Goal: Task Accomplishment & Management: Manage account settings

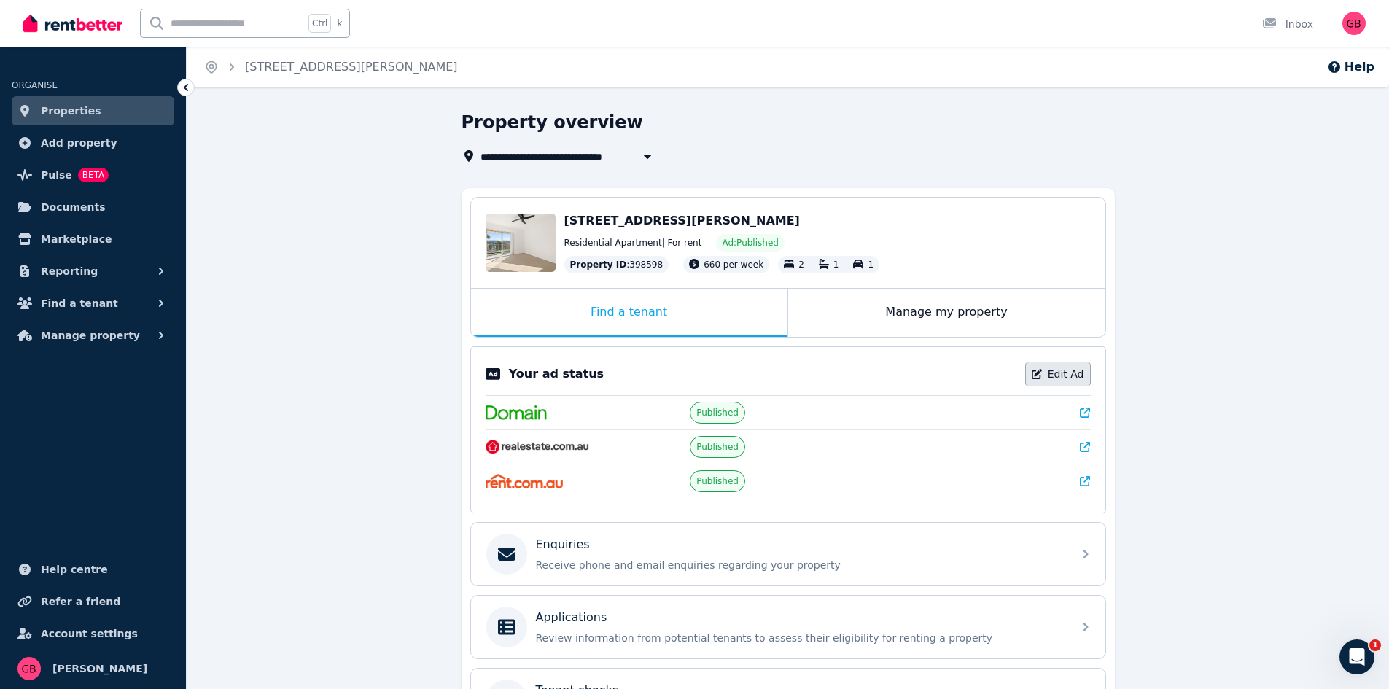
click at [1086, 375] on link "Edit Ad" at bounding box center [1058, 374] width 66 height 25
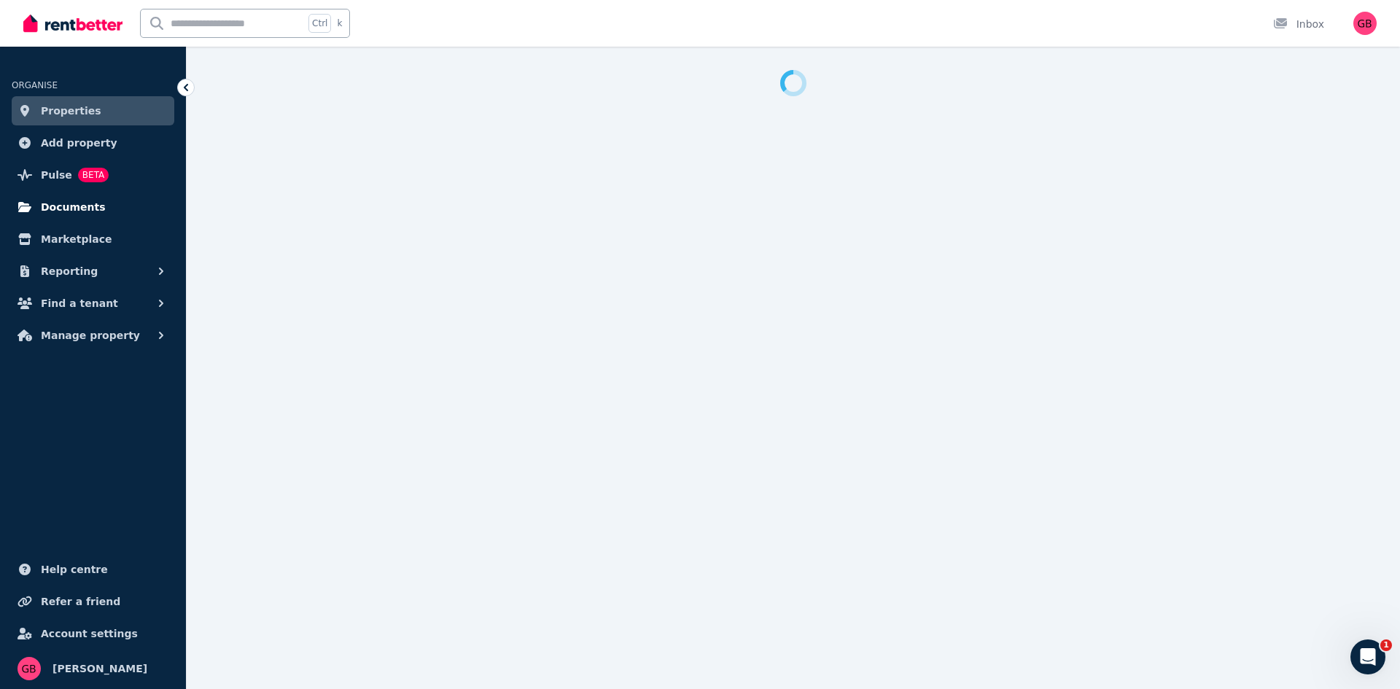
select select "**********"
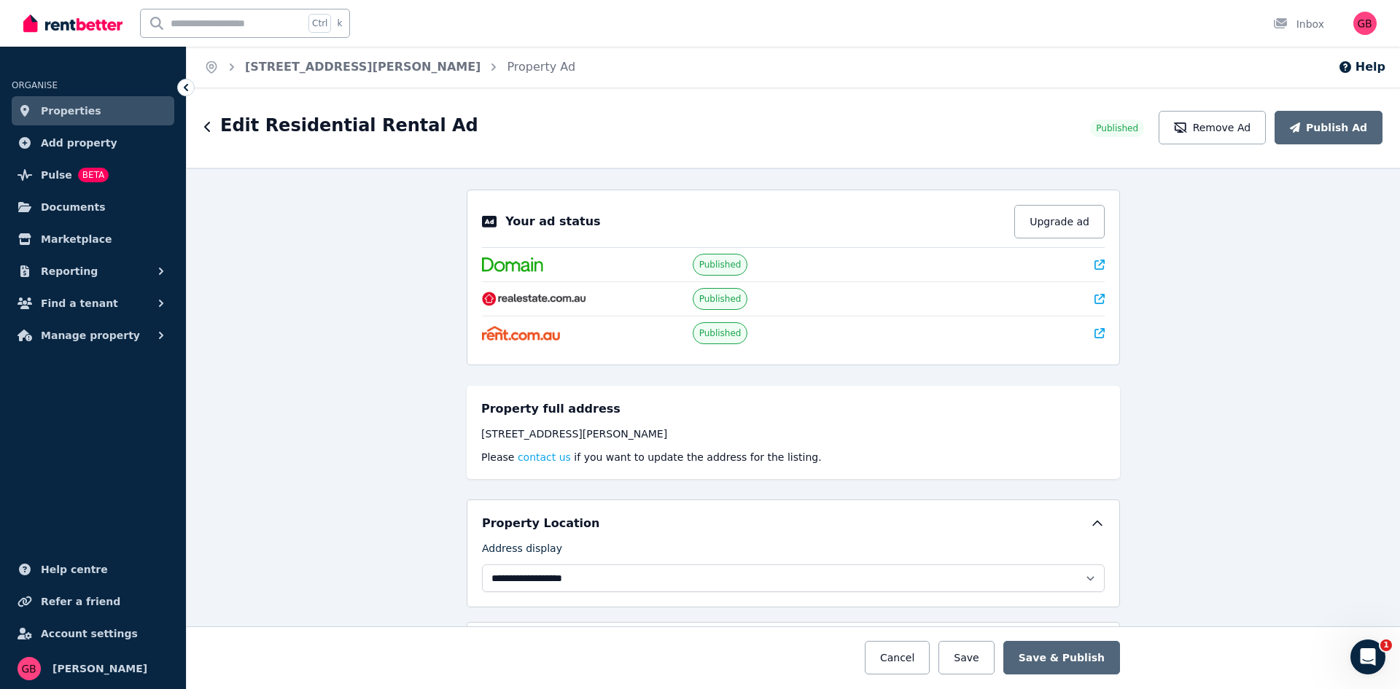
click at [359, 306] on div "**********" at bounding box center [794, 428] width 1214 height 521
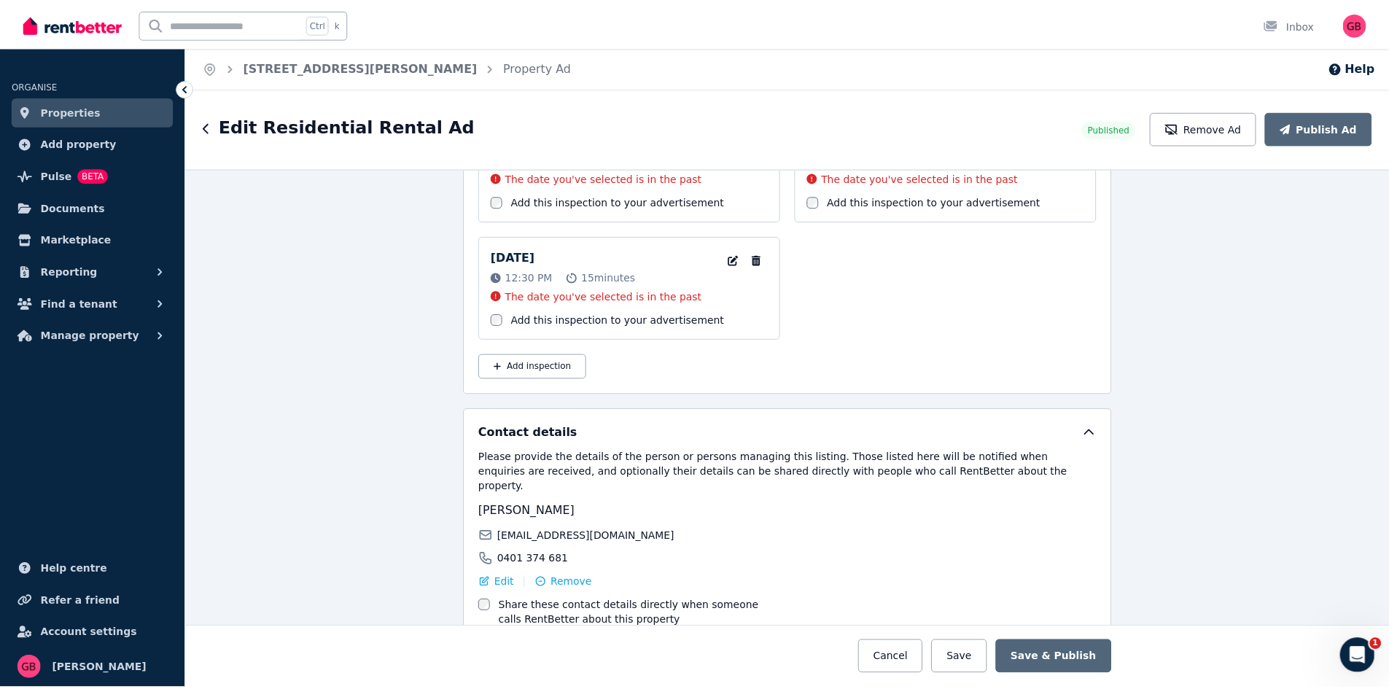
scroll to position [2351, 0]
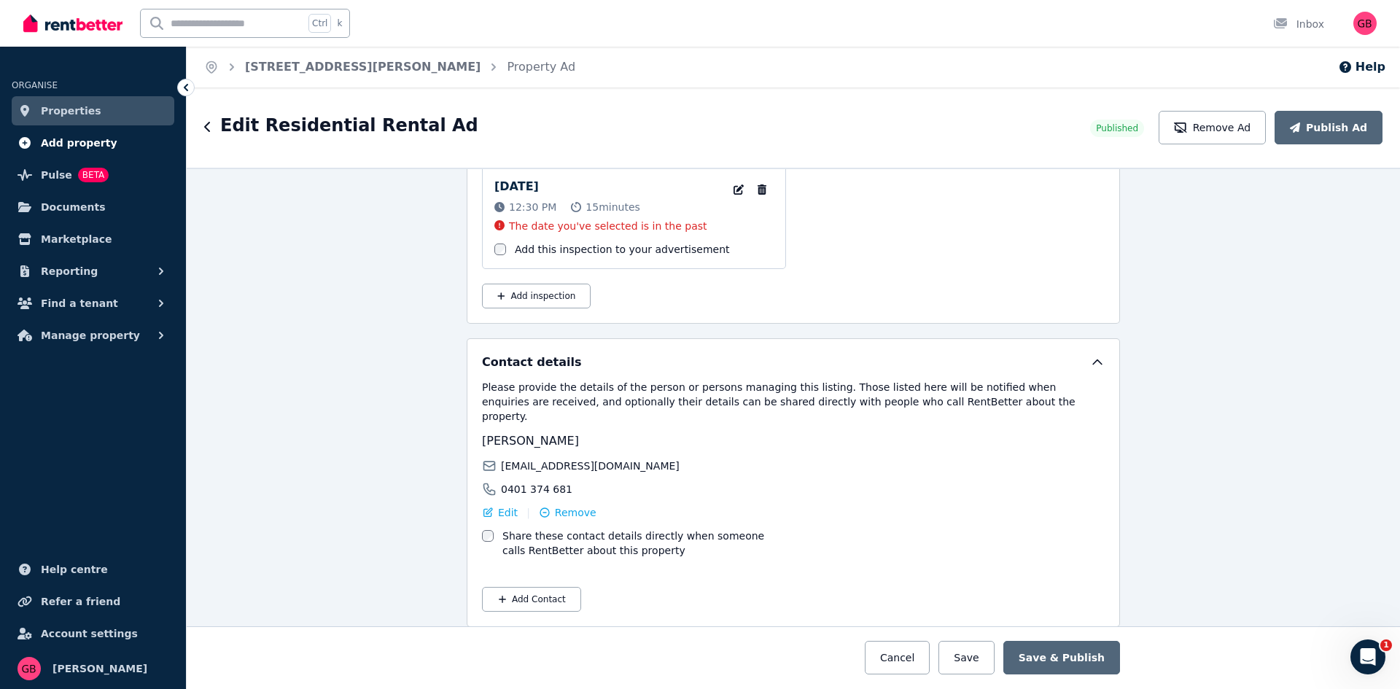
click at [94, 136] on span "Add property" at bounding box center [79, 143] width 77 height 18
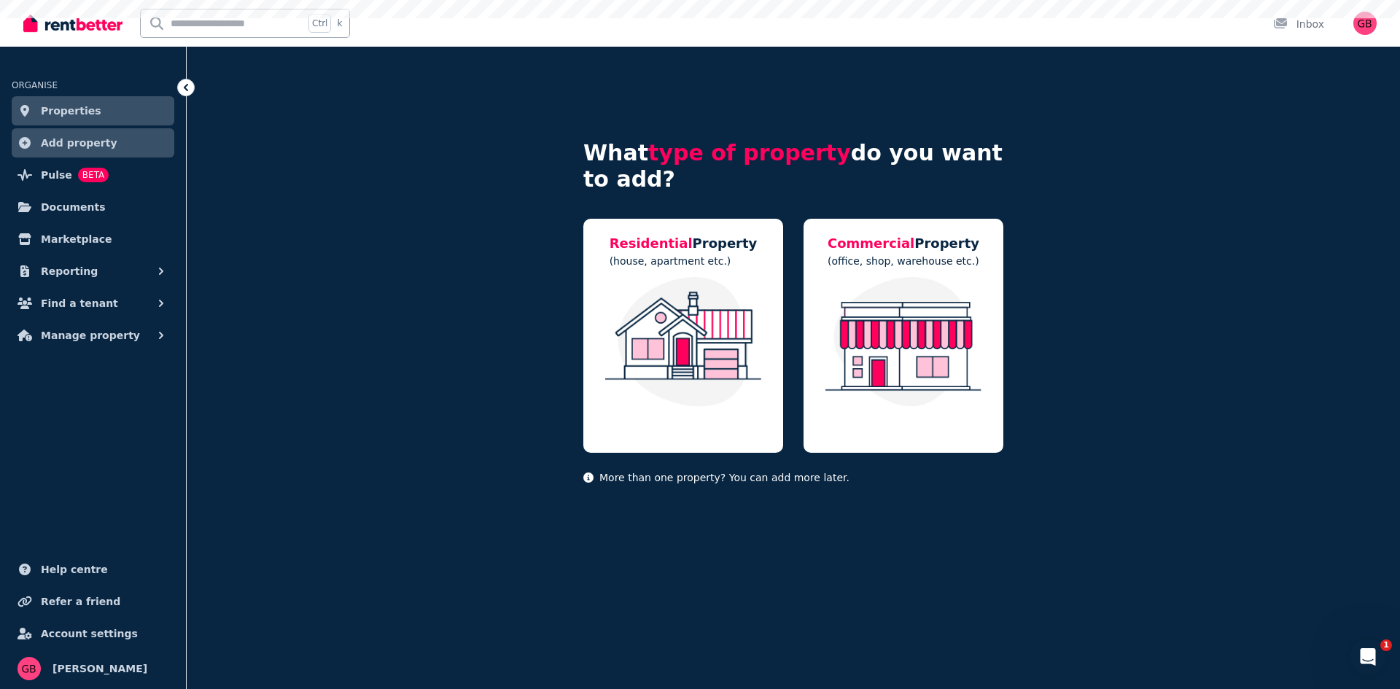
click at [77, 114] on span "Properties" at bounding box center [71, 111] width 61 height 18
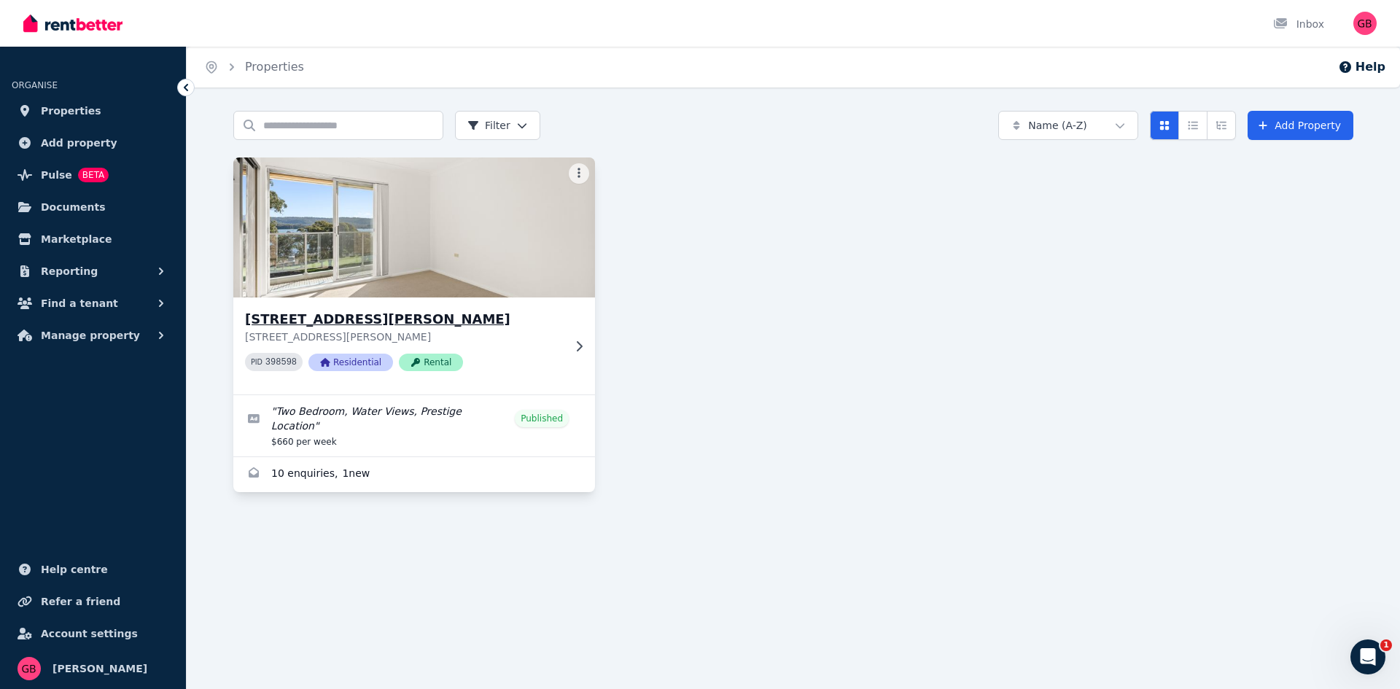
click at [574, 345] on icon at bounding box center [579, 347] width 15 height 12
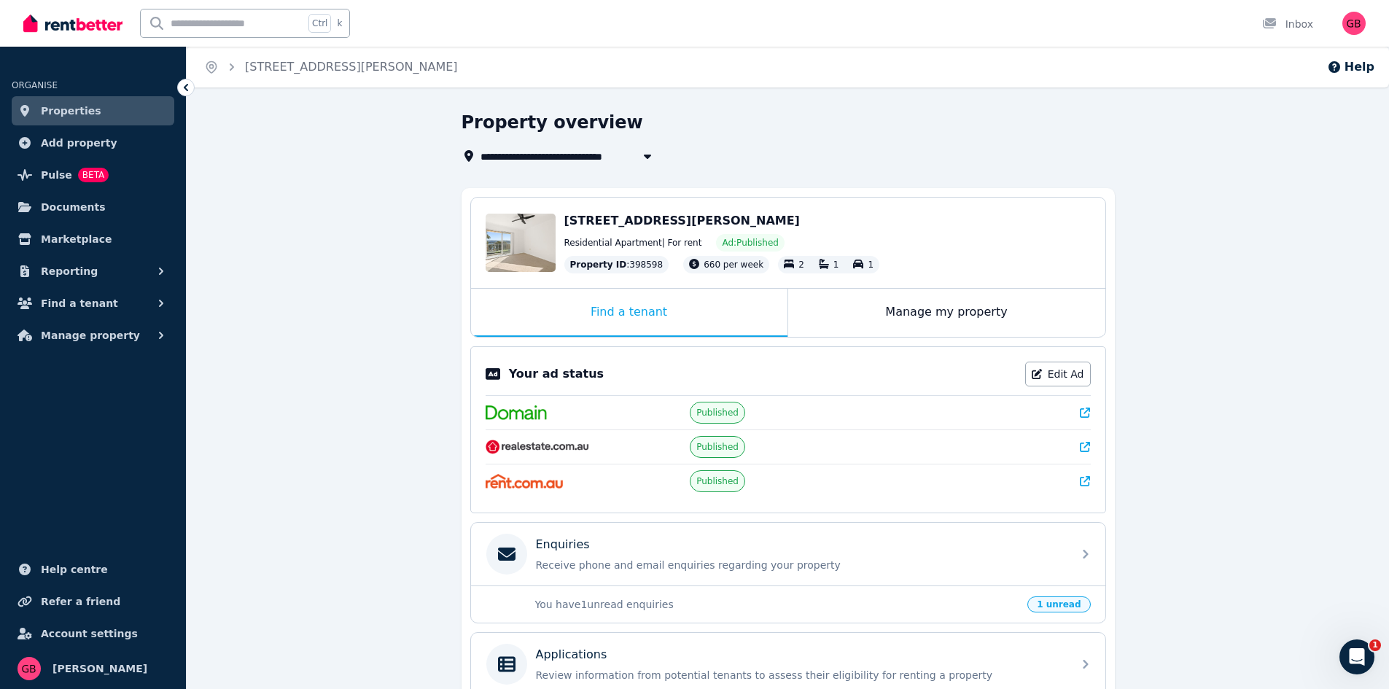
click at [101, 108] on link "Properties" at bounding box center [93, 110] width 163 height 29
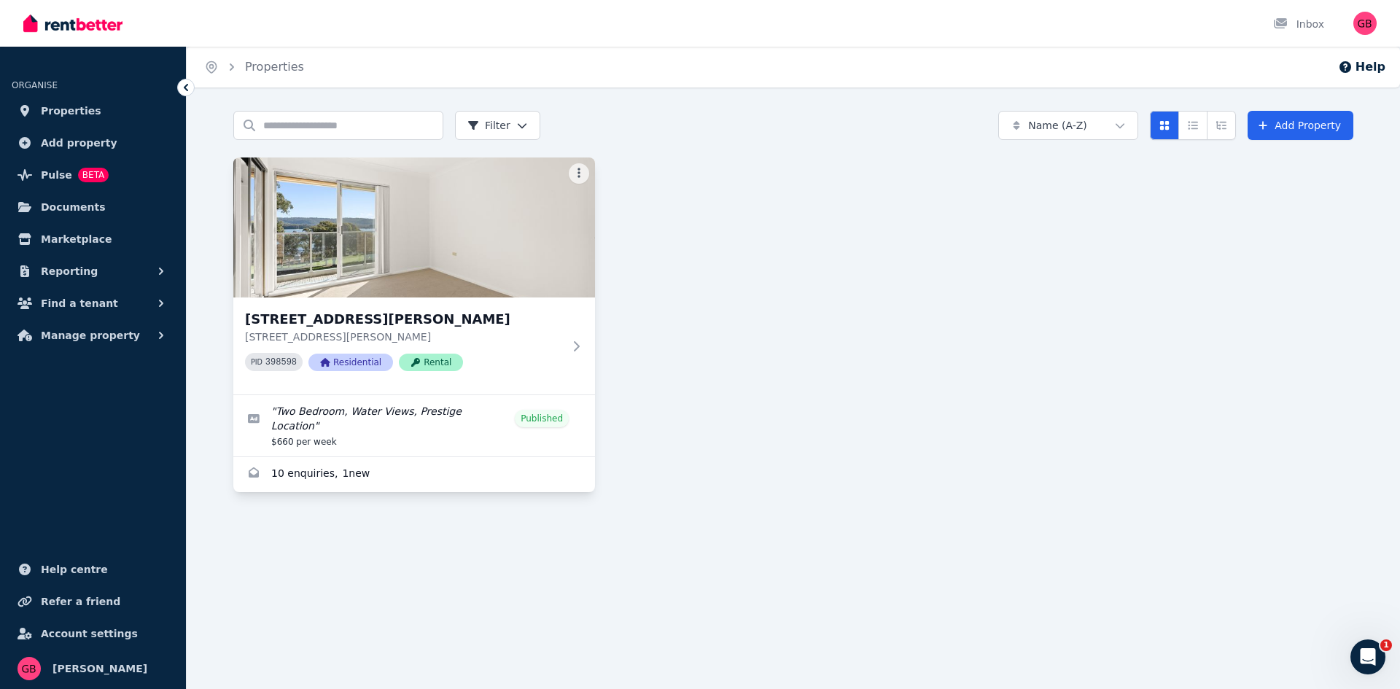
click at [589, 168] on div at bounding box center [579, 173] width 20 height 20
click at [587, 170] on html "Open main menu Inbox Open user menu ORGANISE Properties Add property Pulse BETA…" at bounding box center [700, 344] width 1400 height 689
click at [1041, 257] on html "Open main menu Inbox Open user menu ORGANISE Properties Add property Pulse BETA…" at bounding box center [700, 344] width 1400 height 689
click at [519, 335] on p "[STREET_ADDRESS][PERSON_NAME]" at bounding box center [404, 337] width 318 height 15
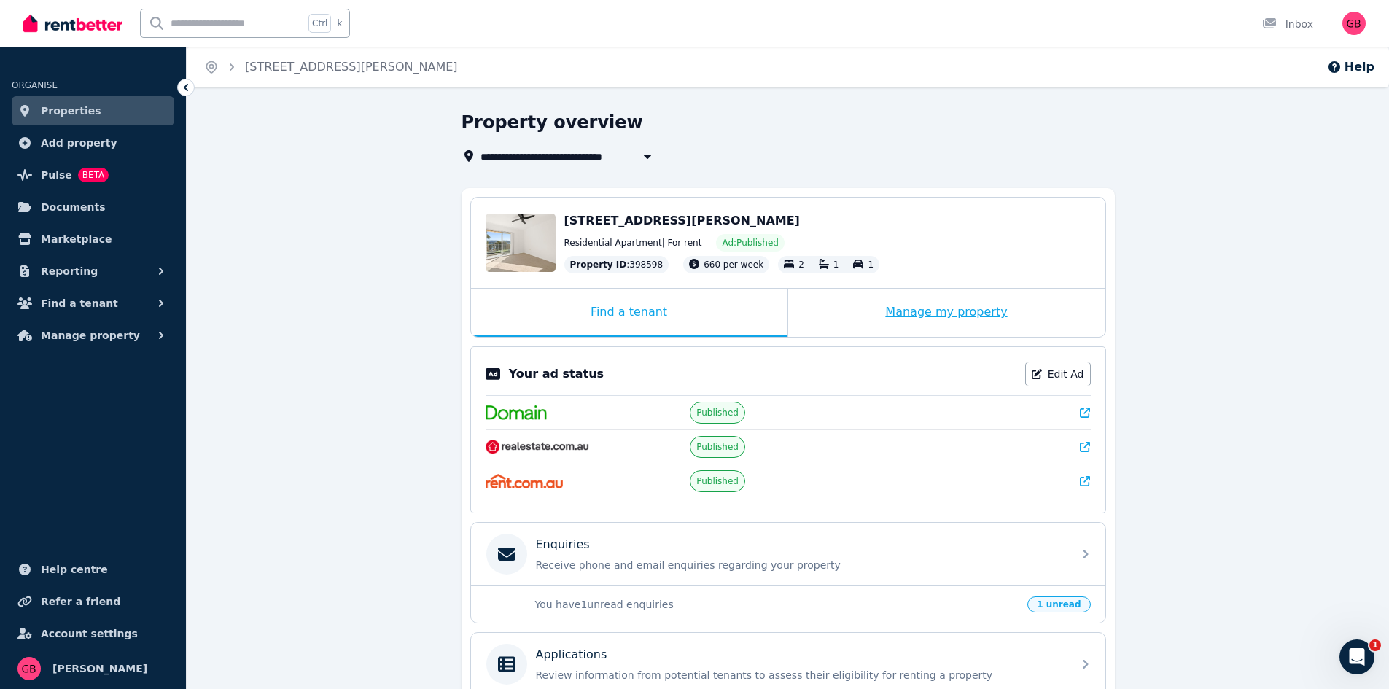
click at [925, 304] on div "Manage my property" at bounding box center [946, 313] width 317 height 48
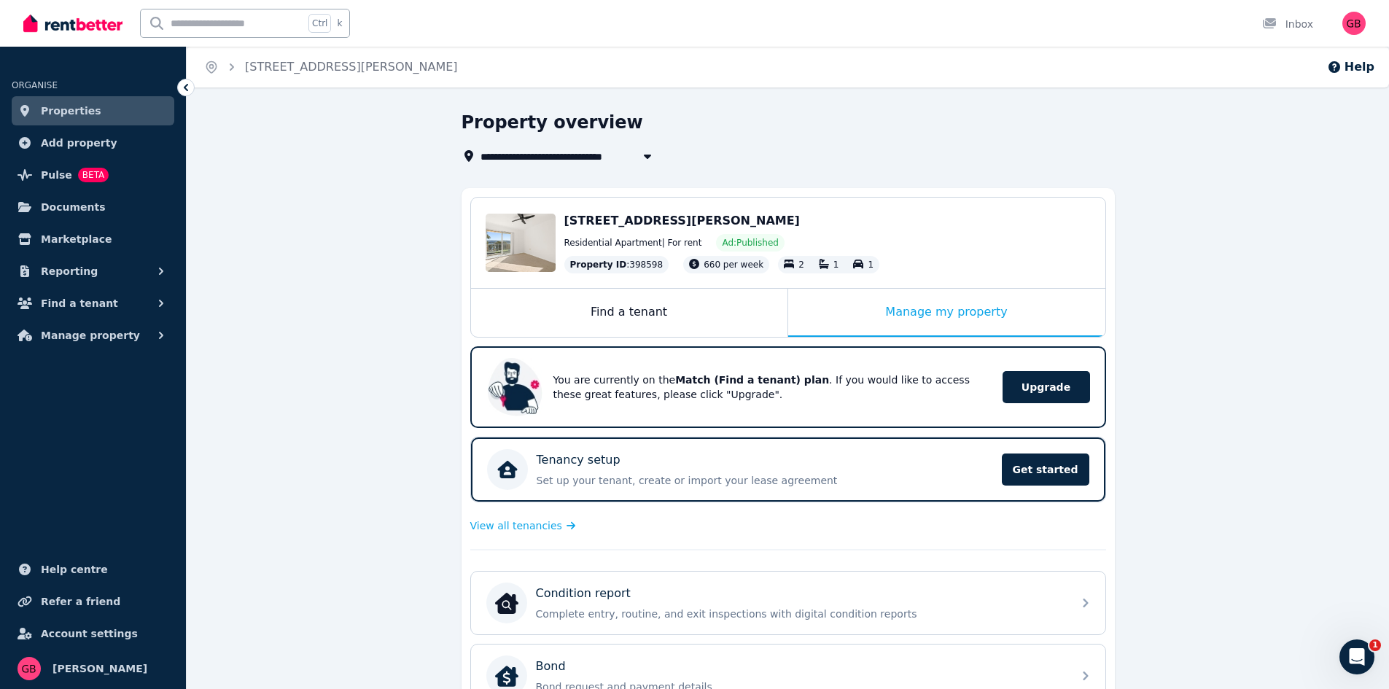
click at [1162, 443] on div "**********" at bounding box center [788, 587] width 1203 height 953
click at [604, 301] on div "Find a tenant" at bounding box center [629, 313] width 317 height 48
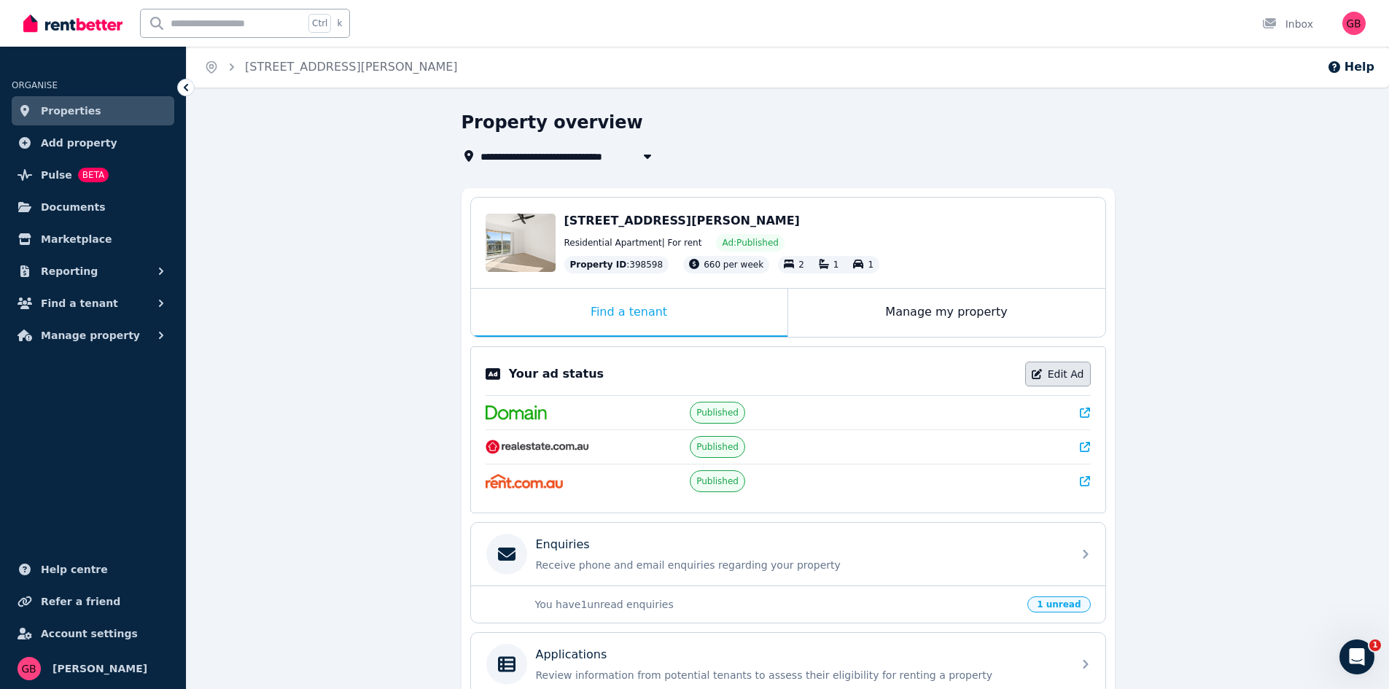
click at [1084, 371] on link "Edit Ad" at bounding box center [1058, 374] width 66 height 25
select select "**********"
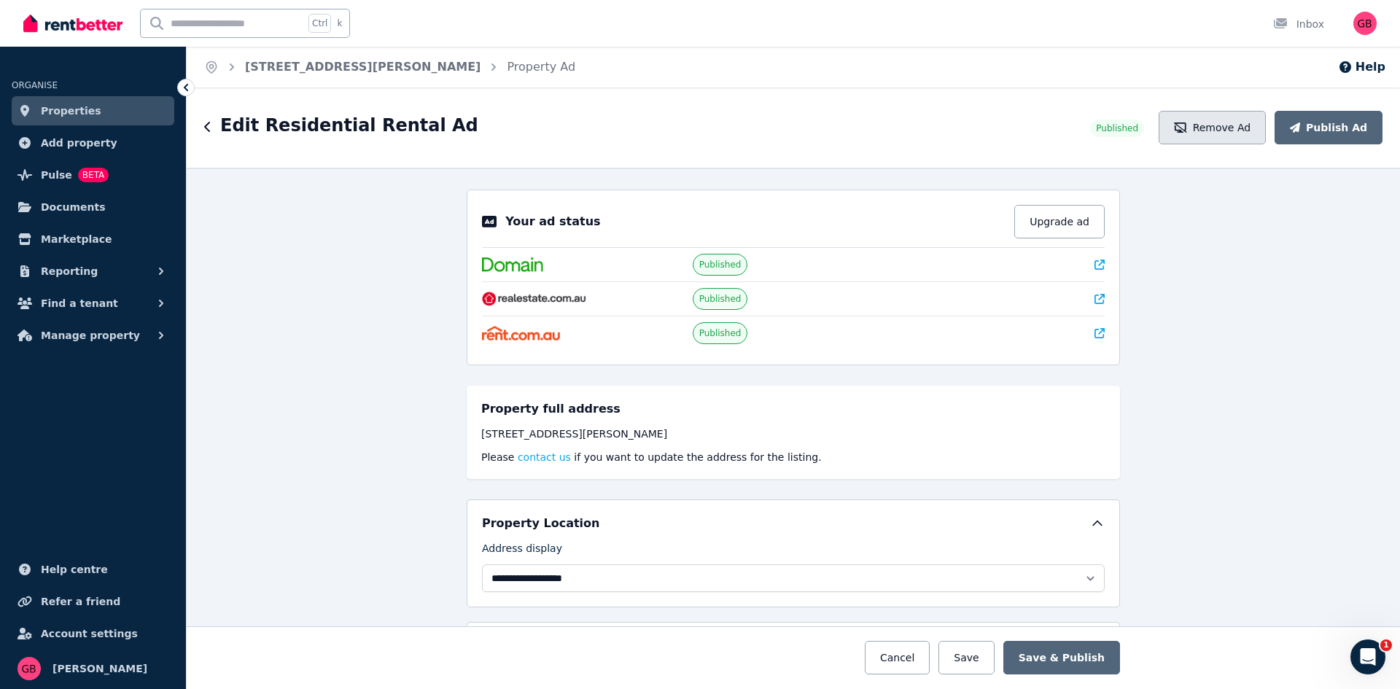
click at [1214, 123] on button "Remove Ad" at bounding box center [1212, 128] width 107 height 34
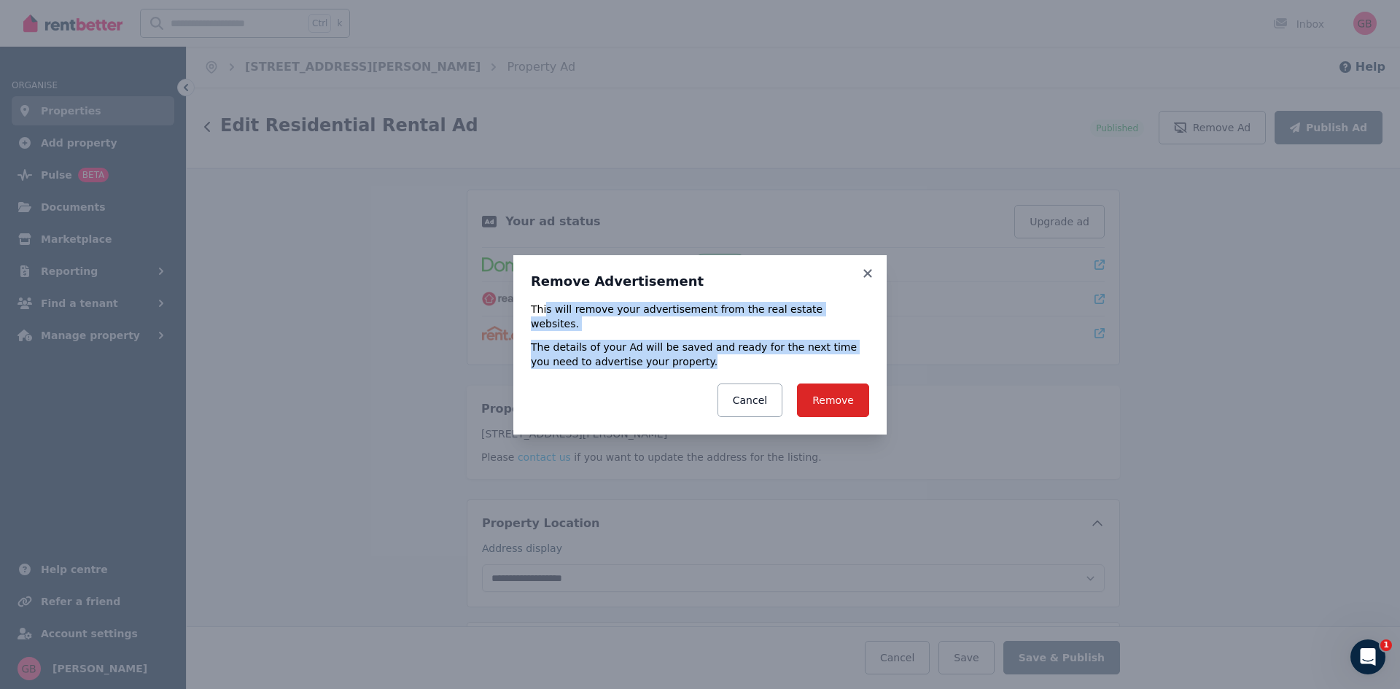
drag, startPoint x: 545, startPoint y: 314, endPoint x: 683, endPoint y: 361, distance: 145.8
click at [683, 361] on div "This will remove your advertisement from the real estate websites. The details …" at bounding box center [700, 359] width 338 height 115
click at [683, 361] on p "The details of your Ad will be saved and ready for the next time you need to ad…" at bounding box center [700, 354] width 338 height 29
drag, startPoint x: 651, startPoint y: 358, endPoint x: 537, endPoint y: 281, distance: 138.1
click at [537, 281] on div "Remove Advertisement This will remove your advertisement from the real estate w…" at bounding box center [700, 345] width 338 height 144
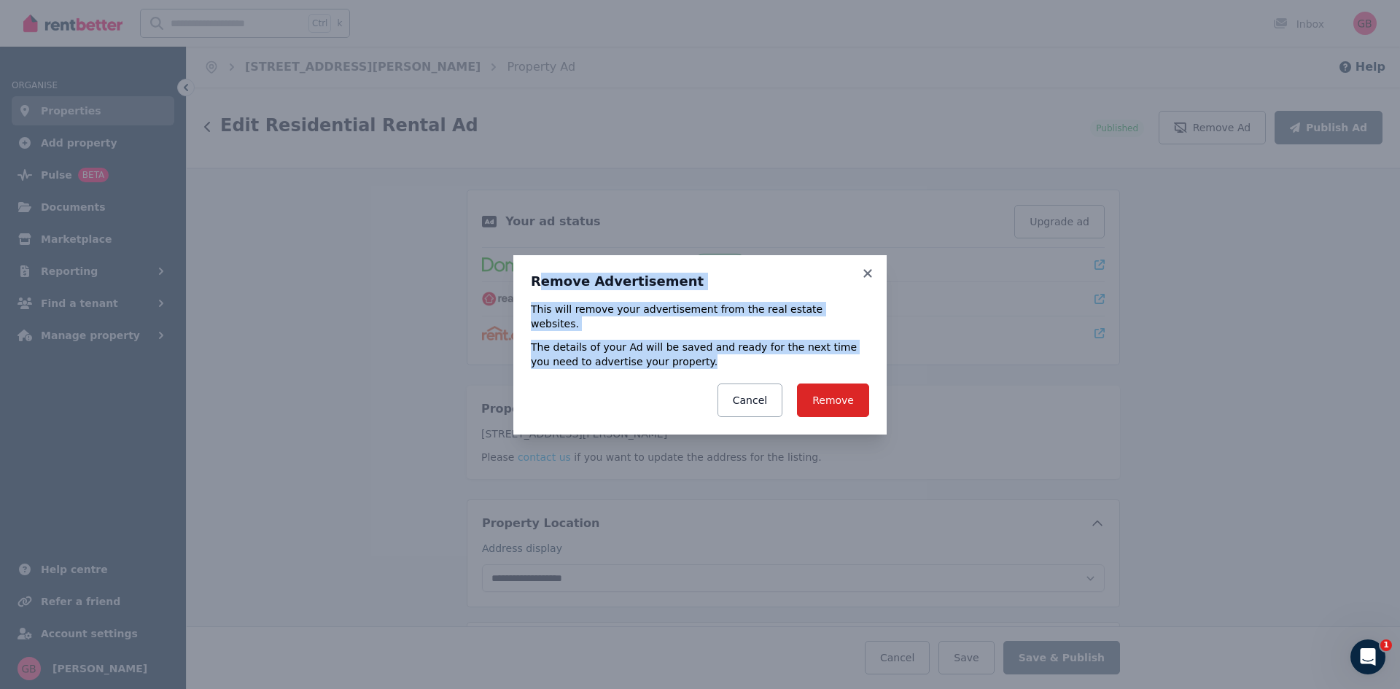
click at [269, 353] on div "Remove Advertisement This will remove your advertisement from the real estate w…" at bounding box center [700, 344] width 1400 height 689
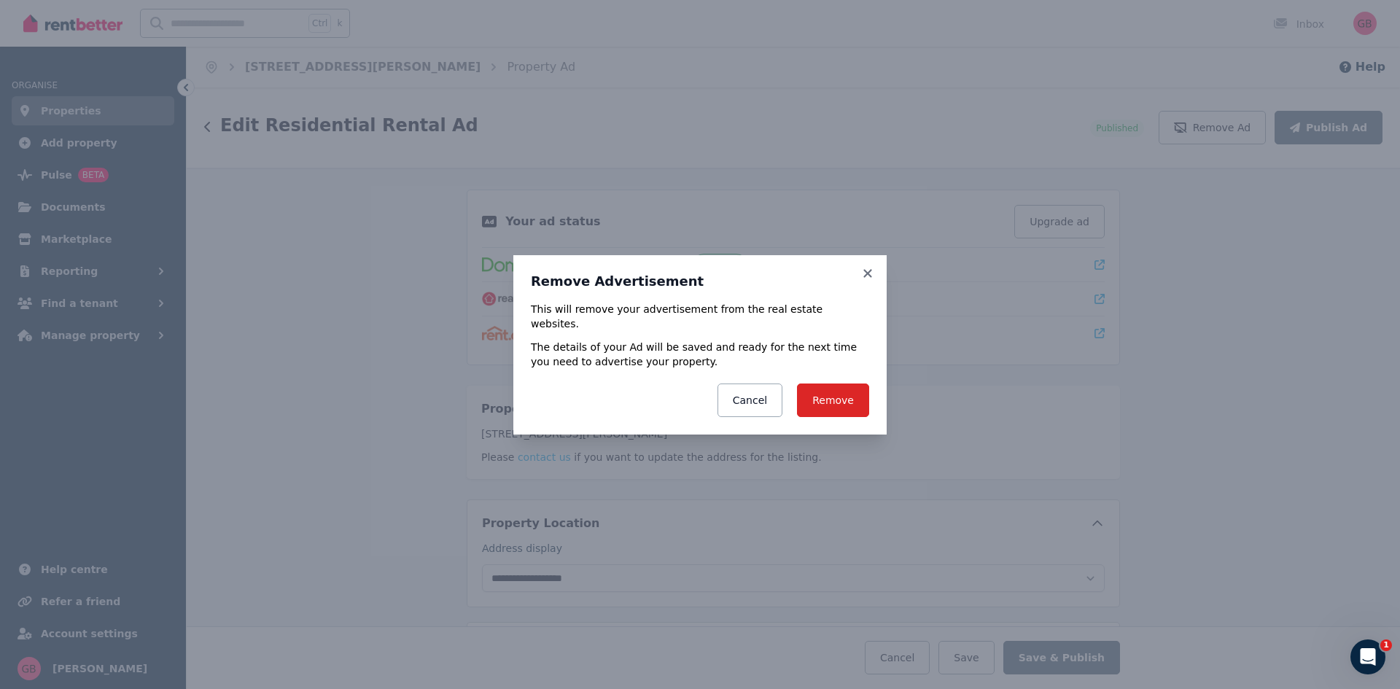
click at [314, 350] on div "Remove Advertisement This will remove your advertisement from the real estate w…" at bounding box center [700, 344] width 1400 height 689
click at [874, 279] on icon at bounding box center [868, 273] width 15 height 13
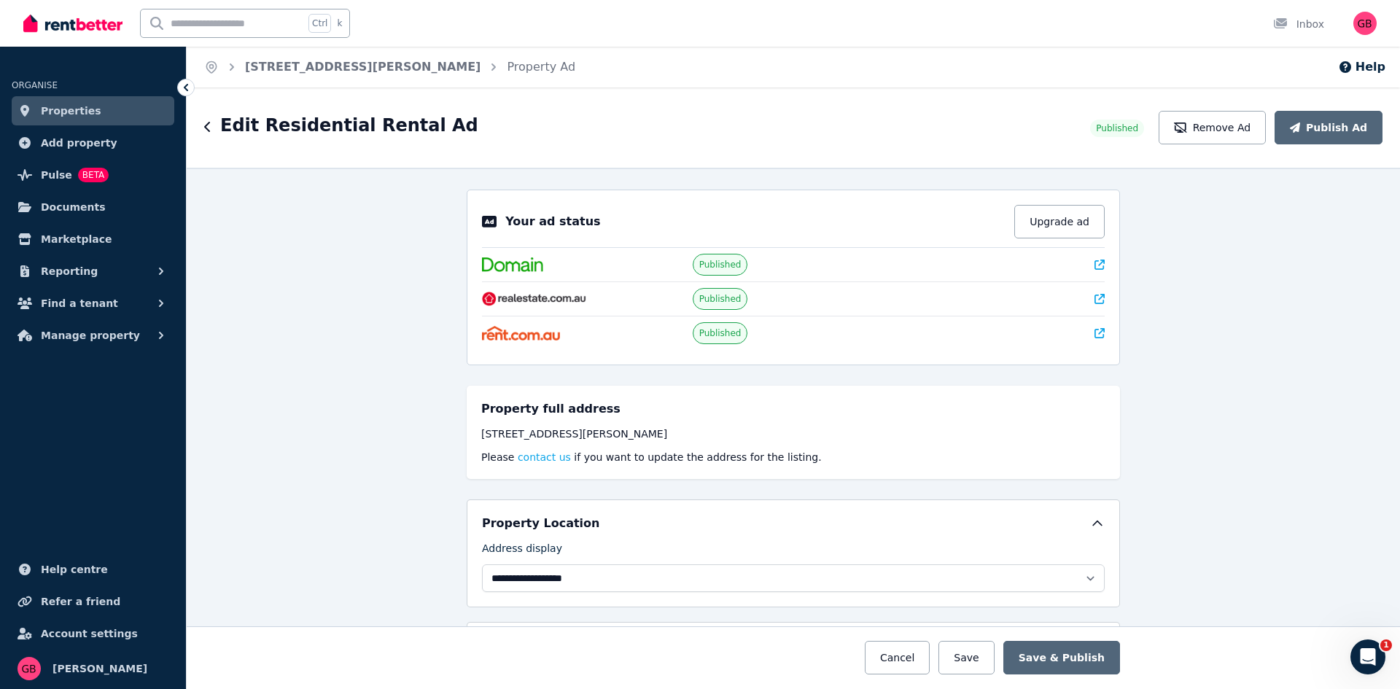
click at [1138, 319] on div "**********" at bounding box center [794, 428] width 1214 height 521
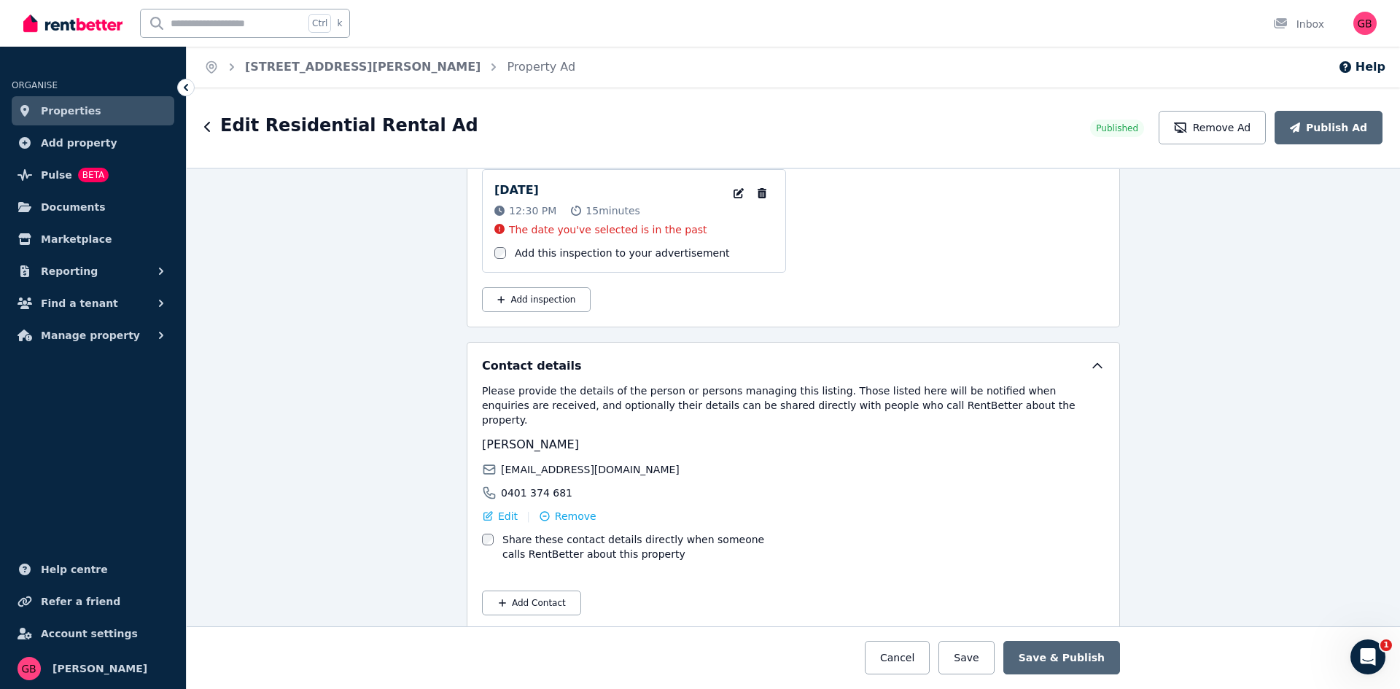
scroll to position [2351, 0]
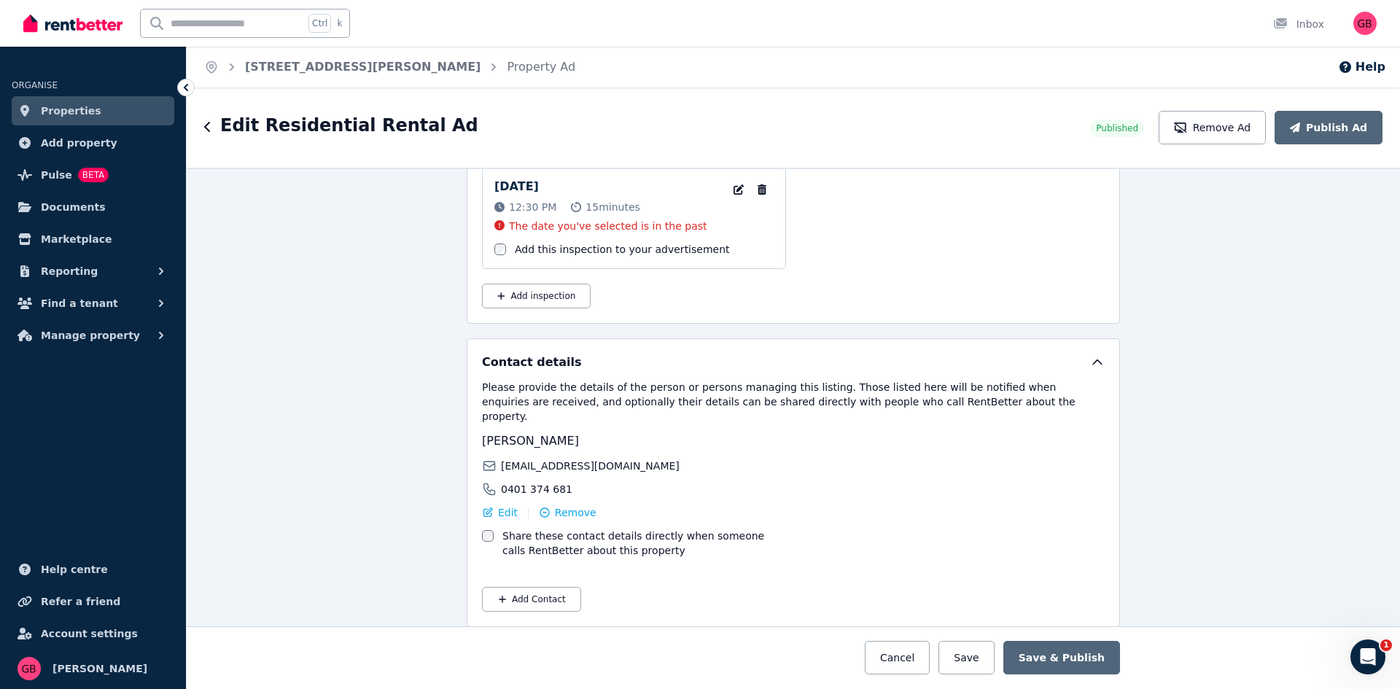
click at [1096, 361] on icon at bounding box center [1097, 362] width 15 height 15
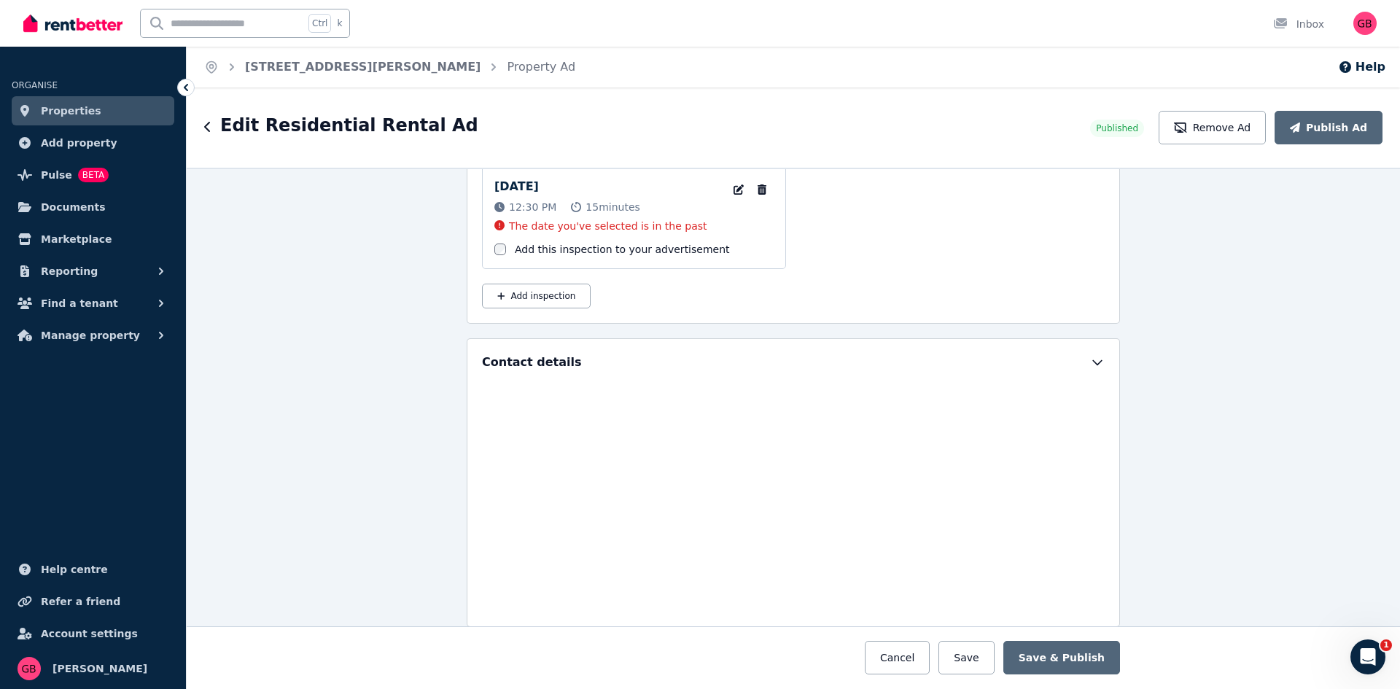
scroll to position [2125, 0]
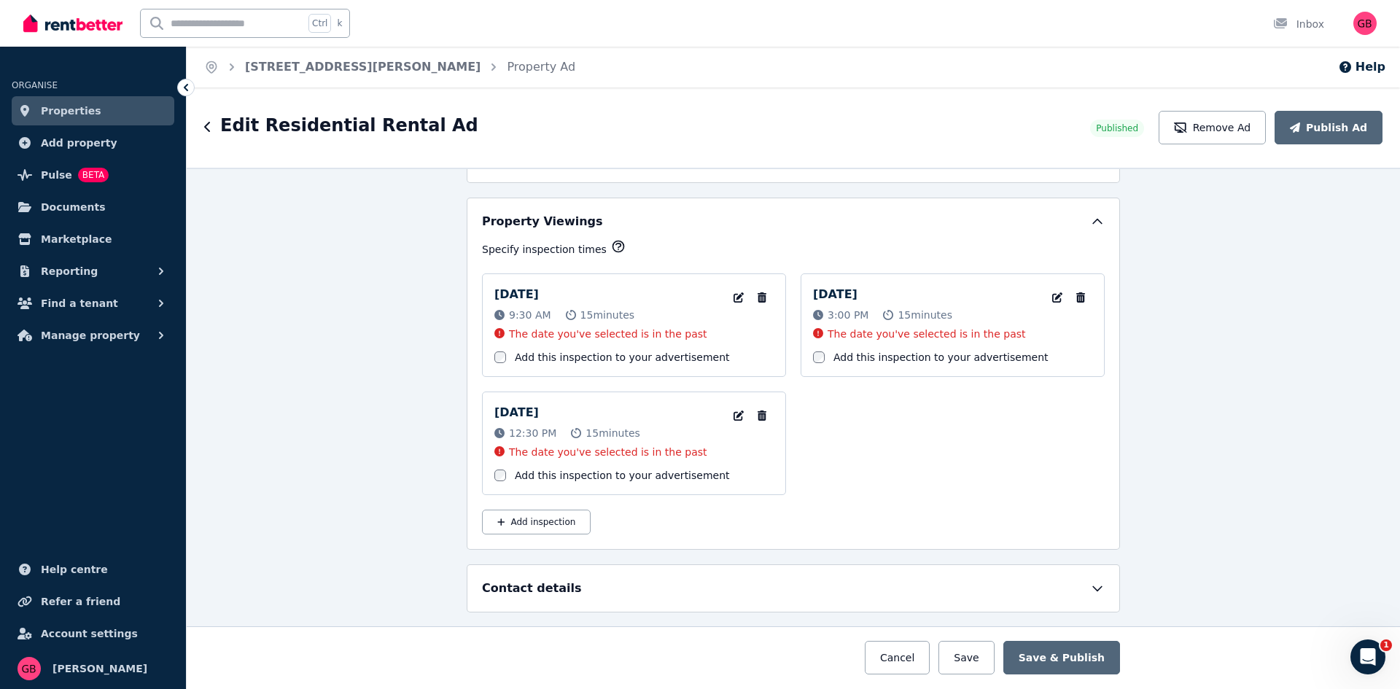
click at [1098, 220] on icon at bounding box center [1097, 221] width 15 height 15
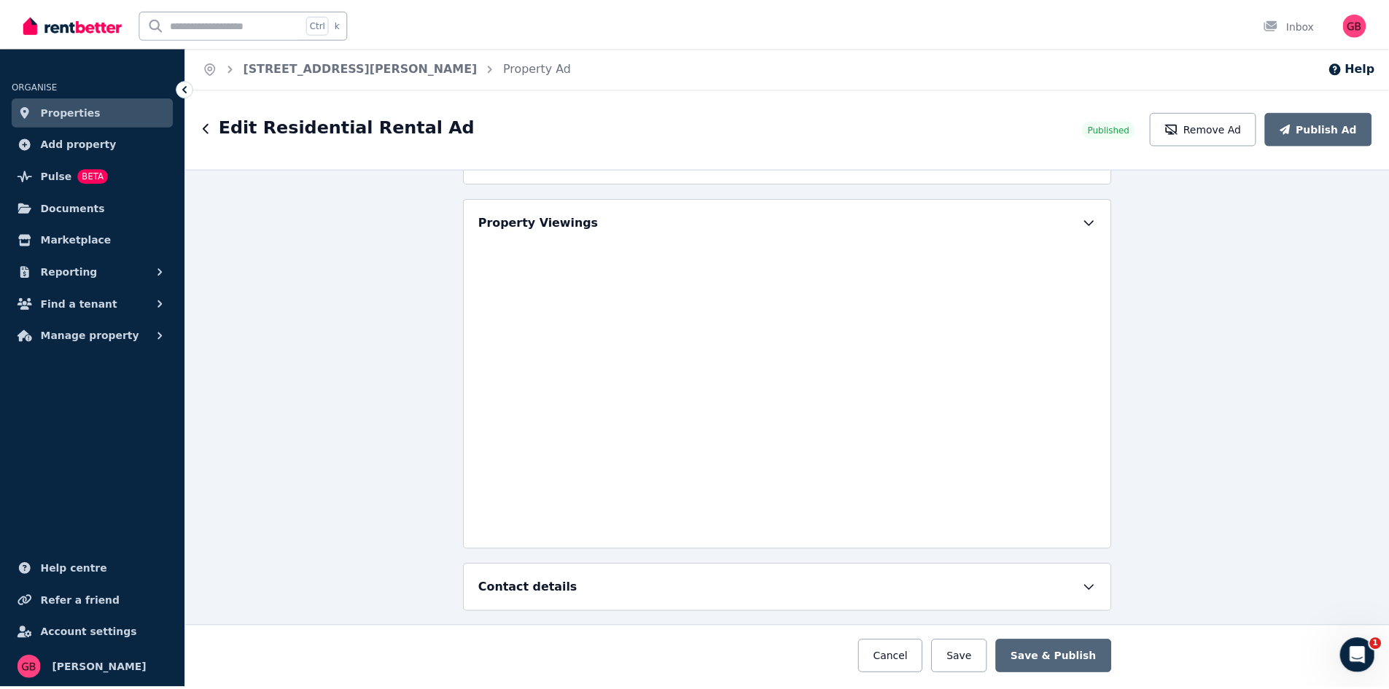
scroll to position [1822, 0]
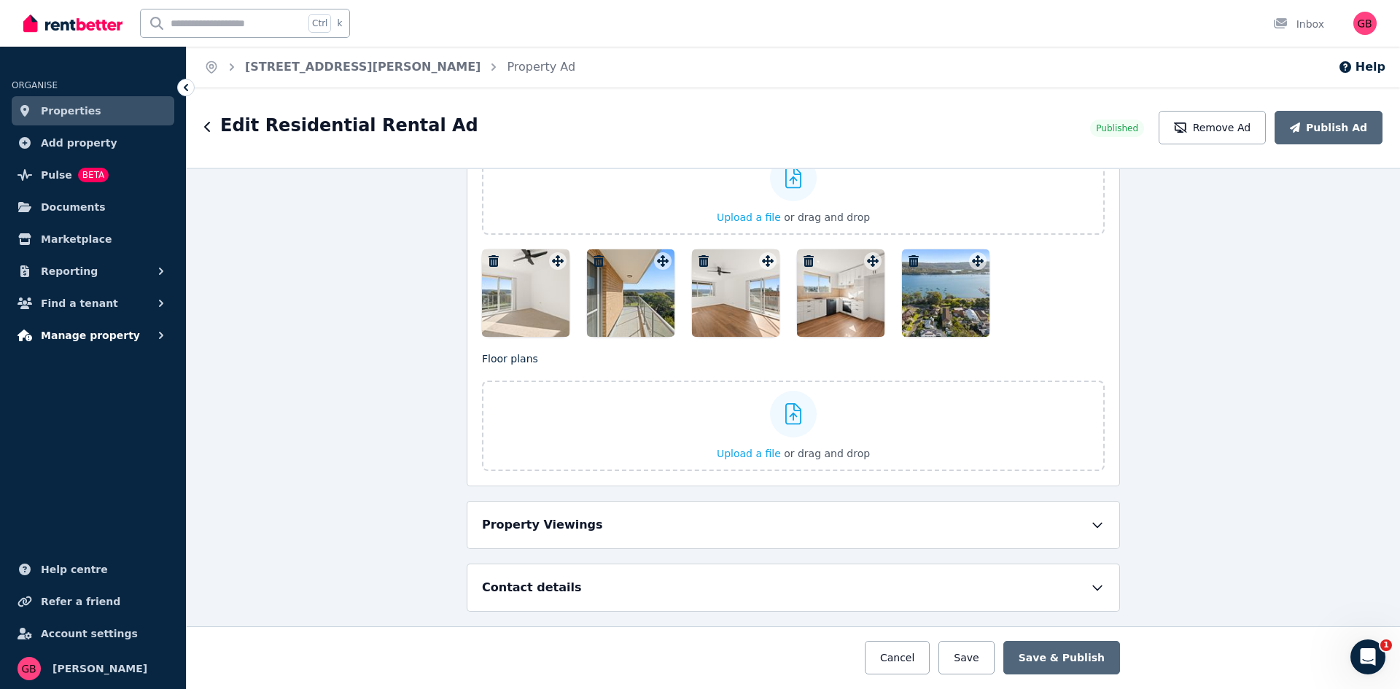
click at [109, 338] on span "Manage property" at bounding box center [90, 336] width 99 height 18
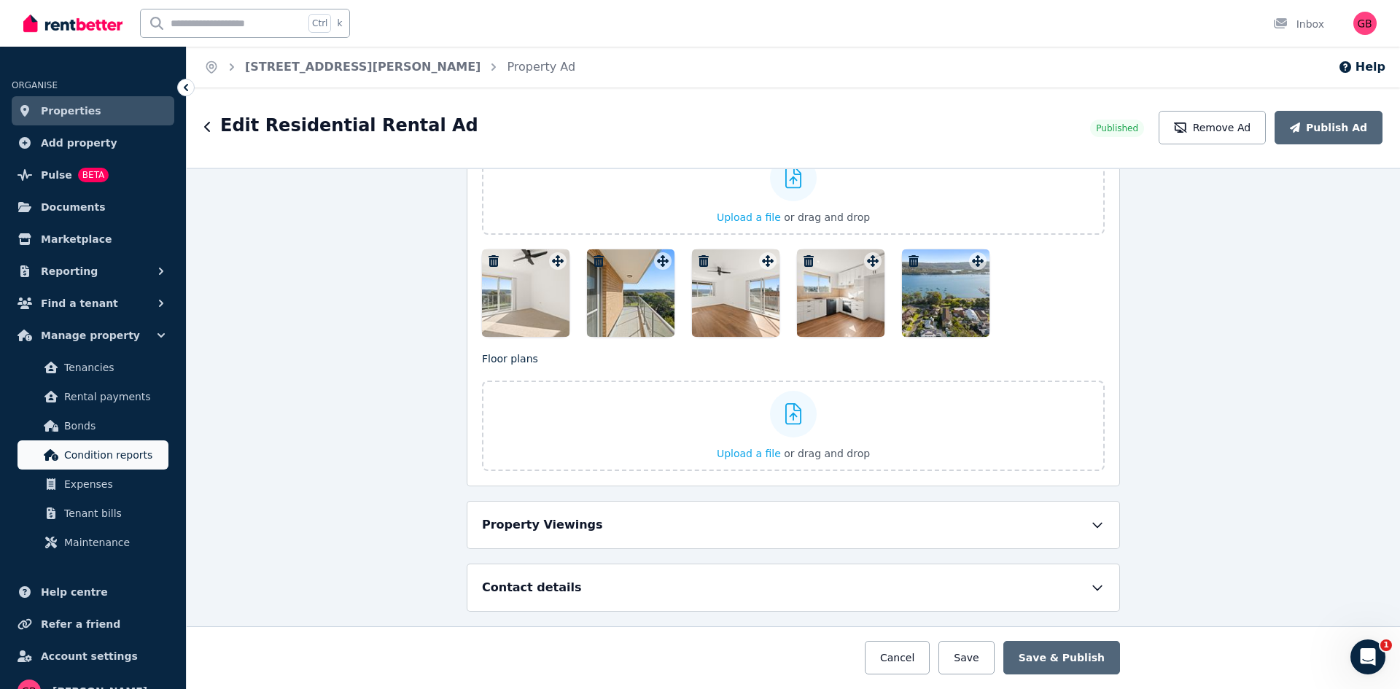
click at [106, 448] on span "Condition reports" at bounding box center [113, 455] width 98 height 18
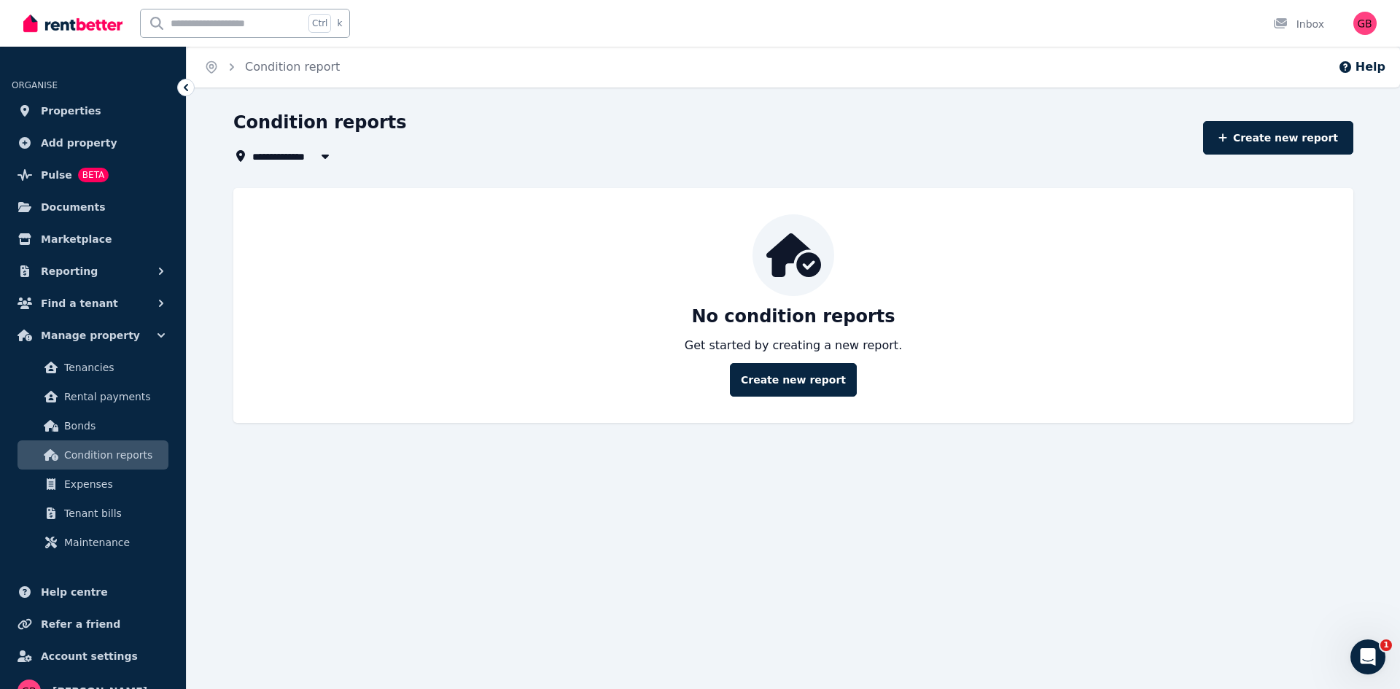
click at [205, 483] on div "**********" at bounding box center [700, 344] width 1400 height 689
click at [150, 272] on button "Reporting" at bounding box center [93, 271] width 163 height 29
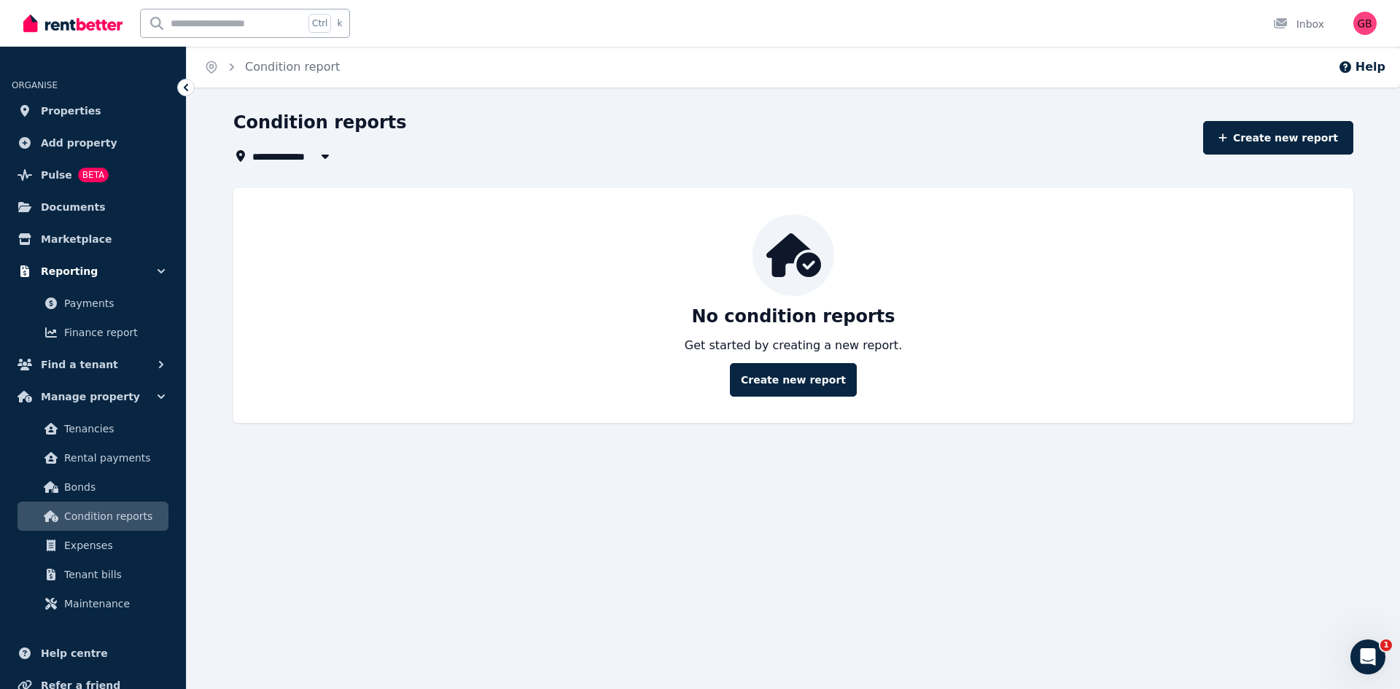
click at [120, 268] on button "Reporting" at bounding box center [93, 271] width 163 height 29
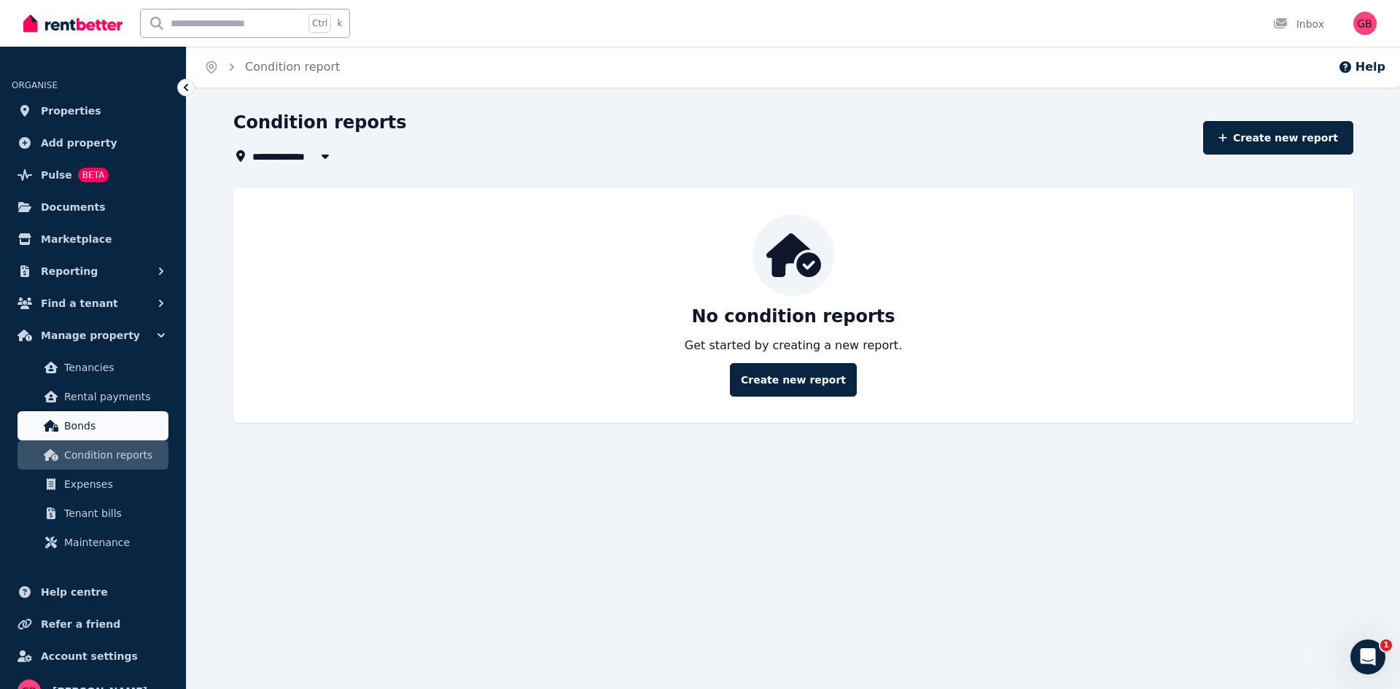
click at [136, 416] on link "Bonds" at bounding box center [93, 425] width 151 height 29
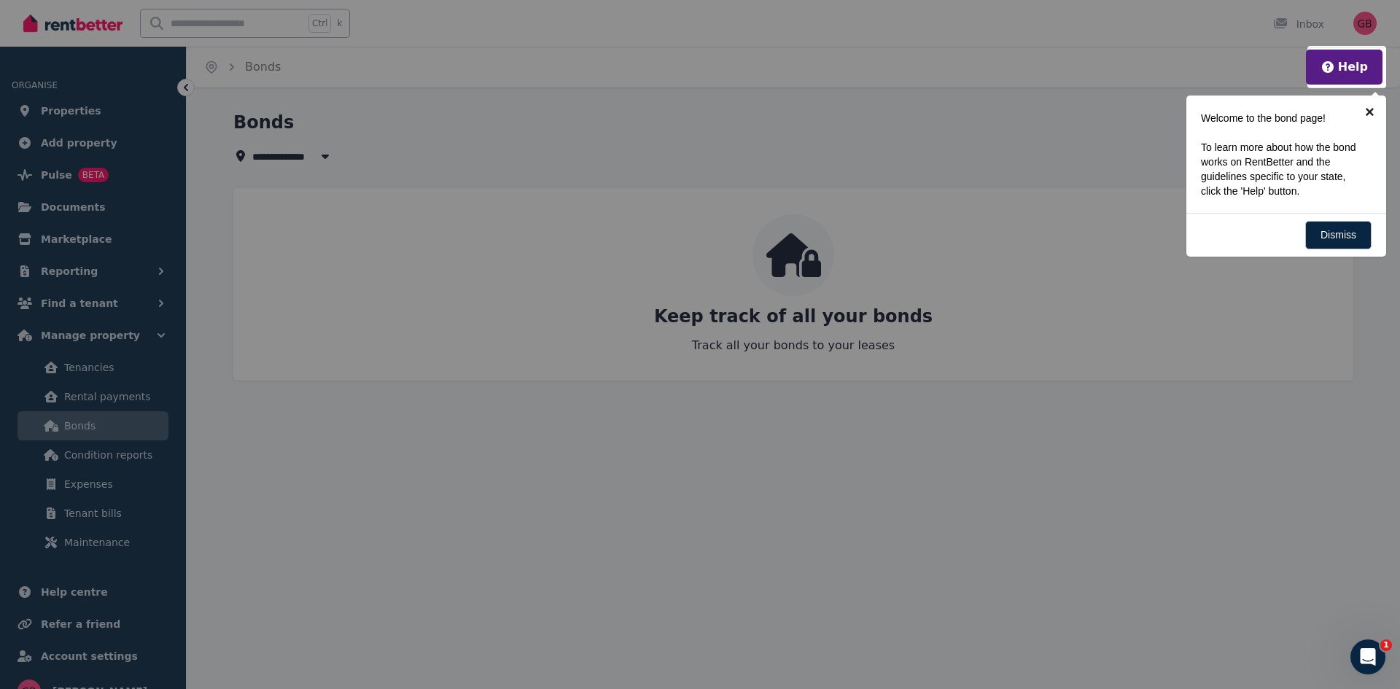
click at [1368, 106] on link "×" at bounding box center [1370, 112] width 33 height 33
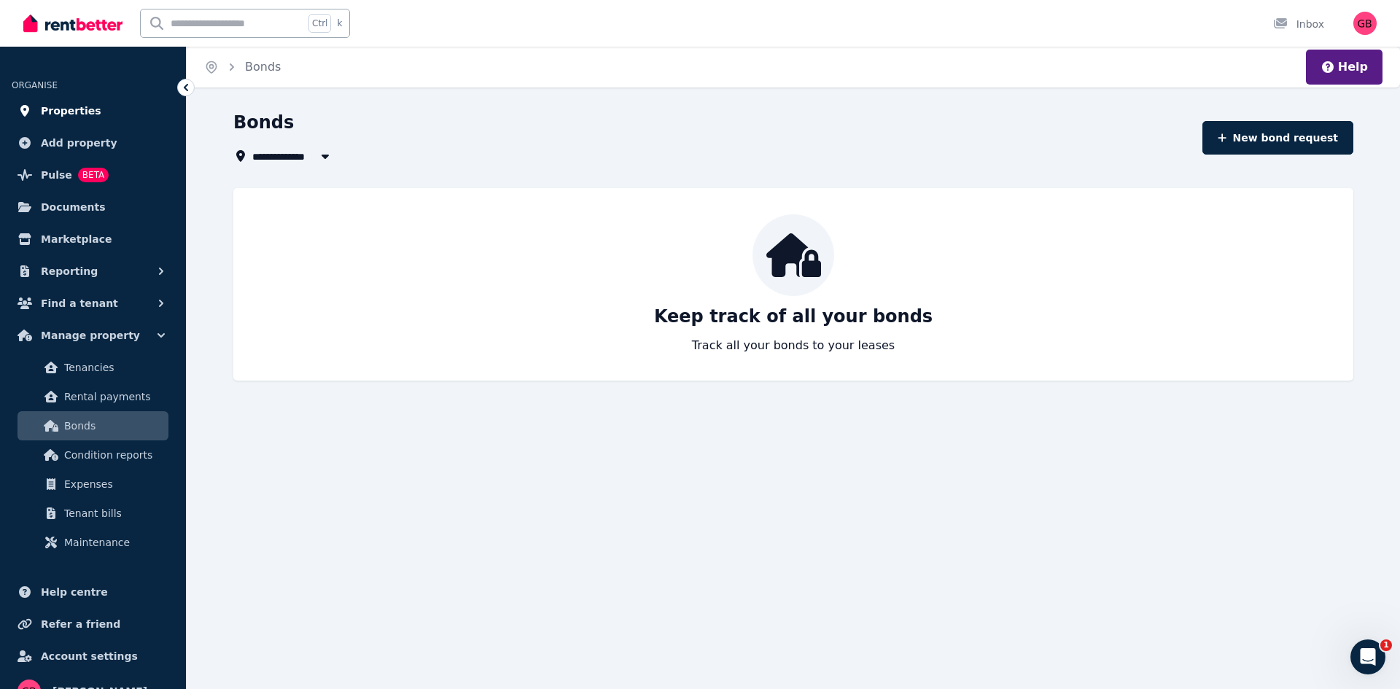
click at [67, 119] on span "Properties" at bounding box center [71, 111] width 61 height 18
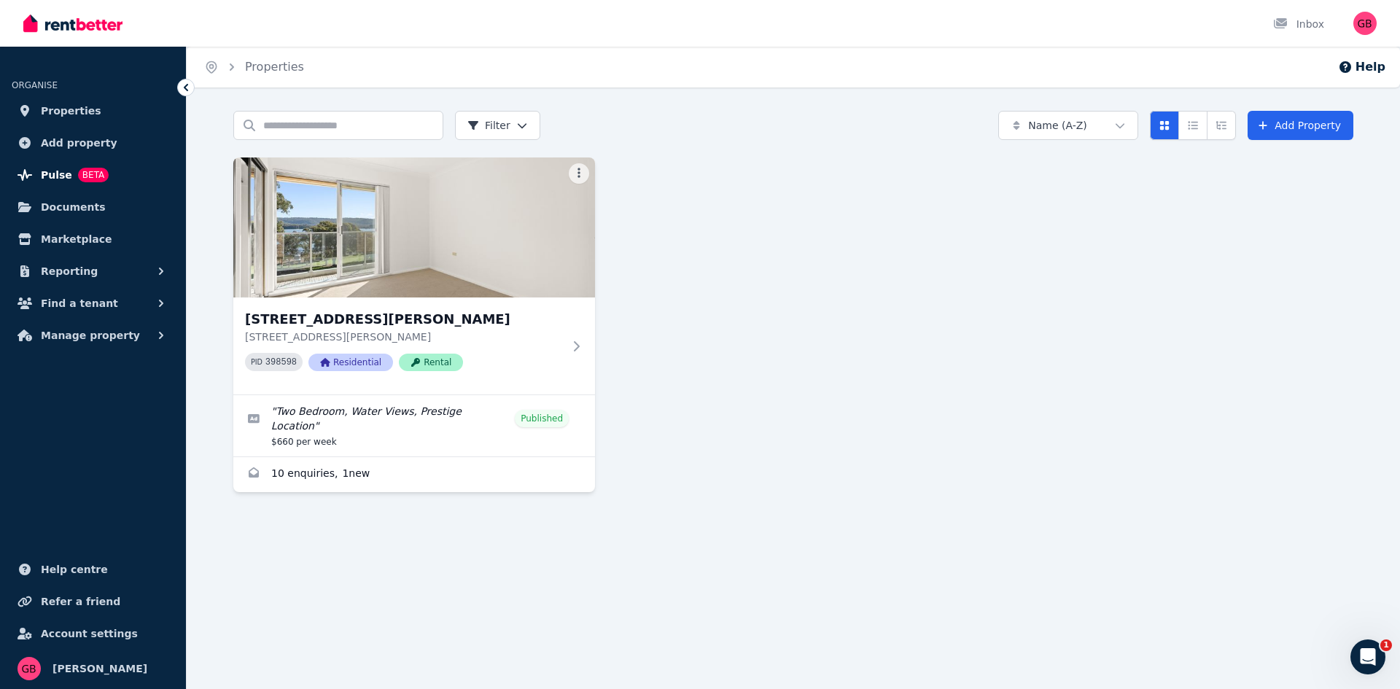
click at [78, 171] on span "BETA" at bounding box center [93, 175] width 31 height 15
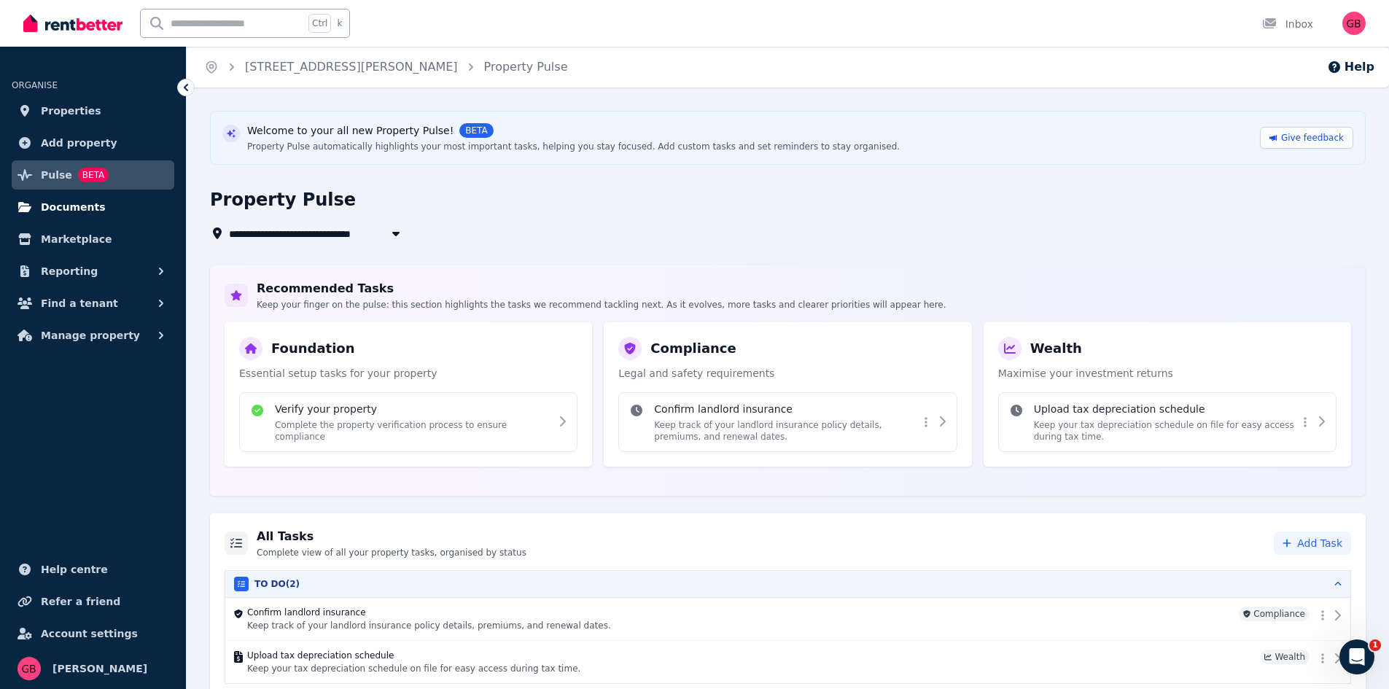
click at [104, 220] on link "Documents" at bounding box center [93, 207] width 163 height 29
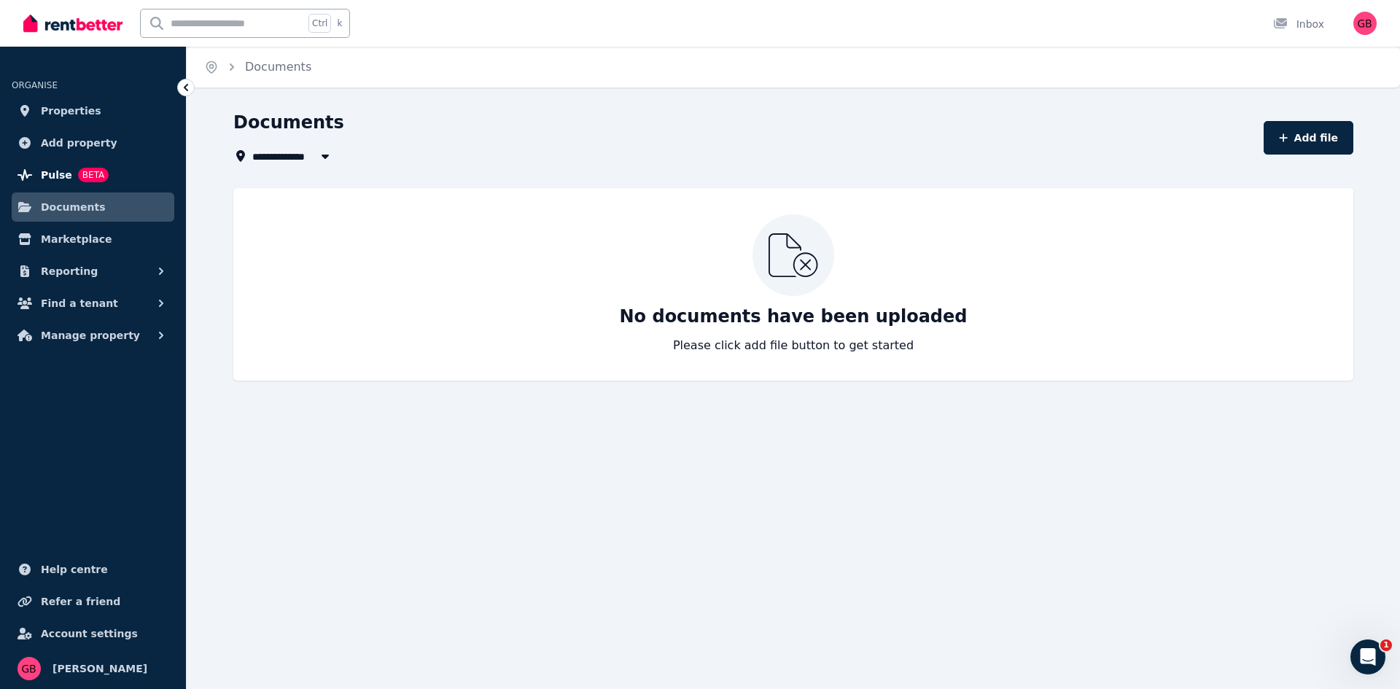
click at [94, 176] on span "BETA" at bounding box center [93, 175] width 31 height 15
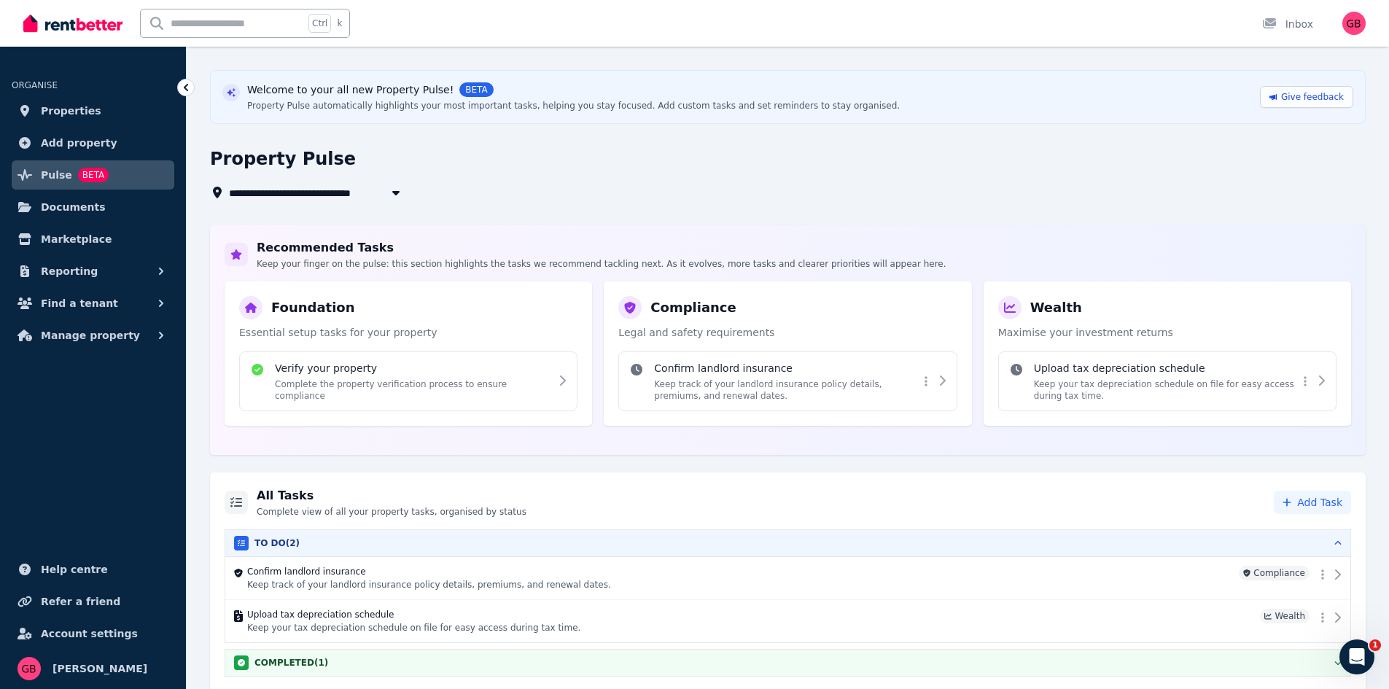
scroll to position [43, 0]
click at [123, 294] on button "Find a tenant" at bounding box center [93, 303] width 163 height 29
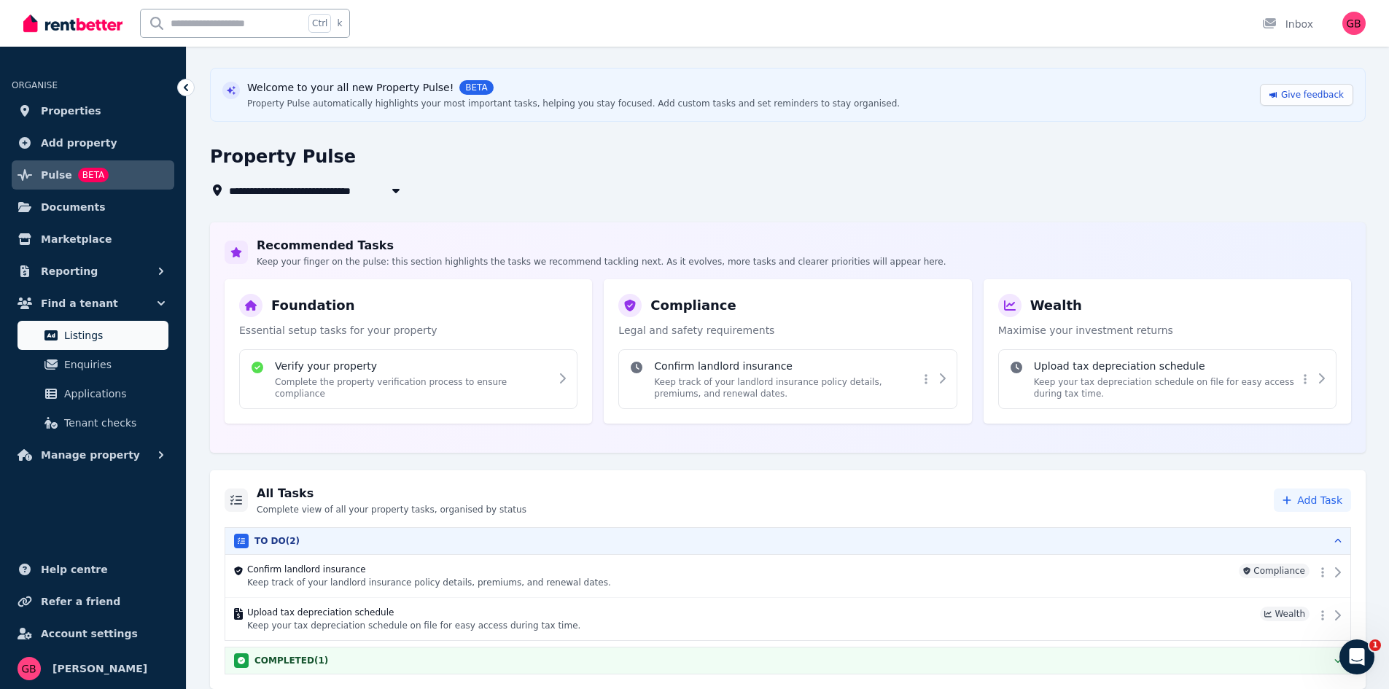
click at [109, 329] on span "Listings" at bounding box center [113, 336] width 98 height 18
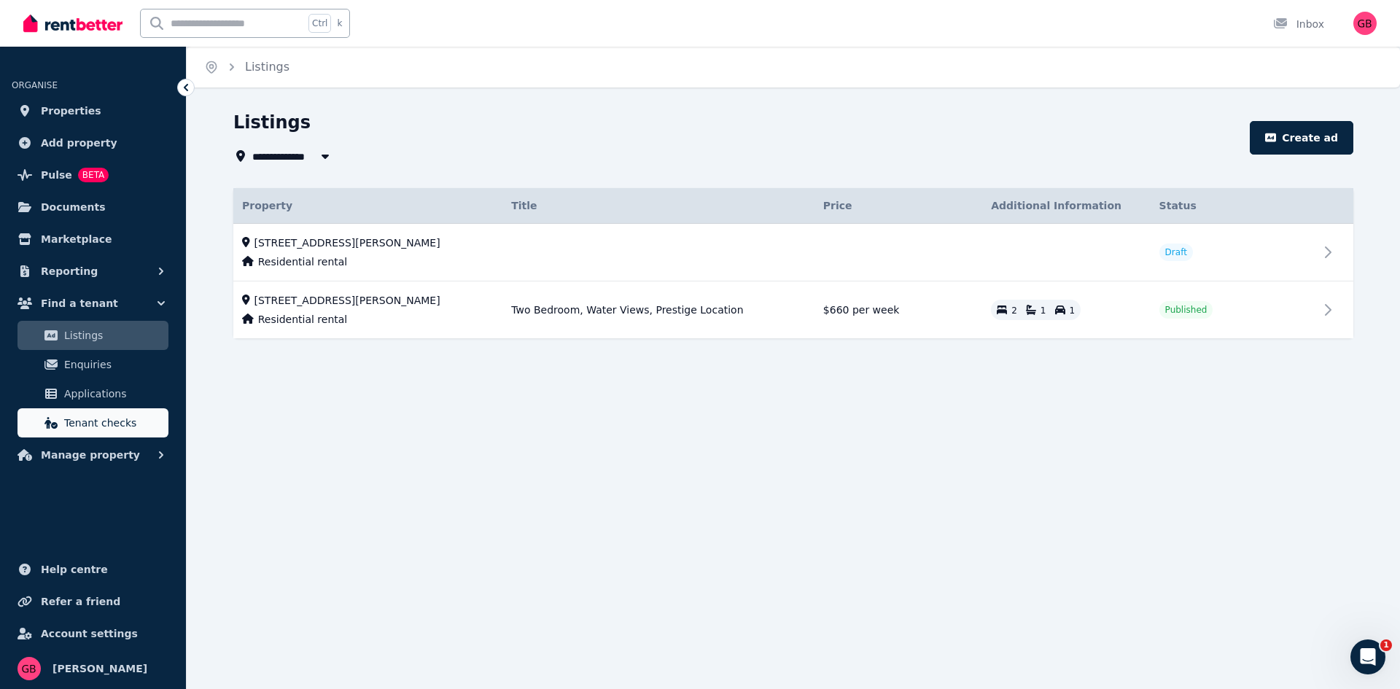
click at [111, 414] on span "Tenant checks" at bounding box center [113, 423] width 98 height 18
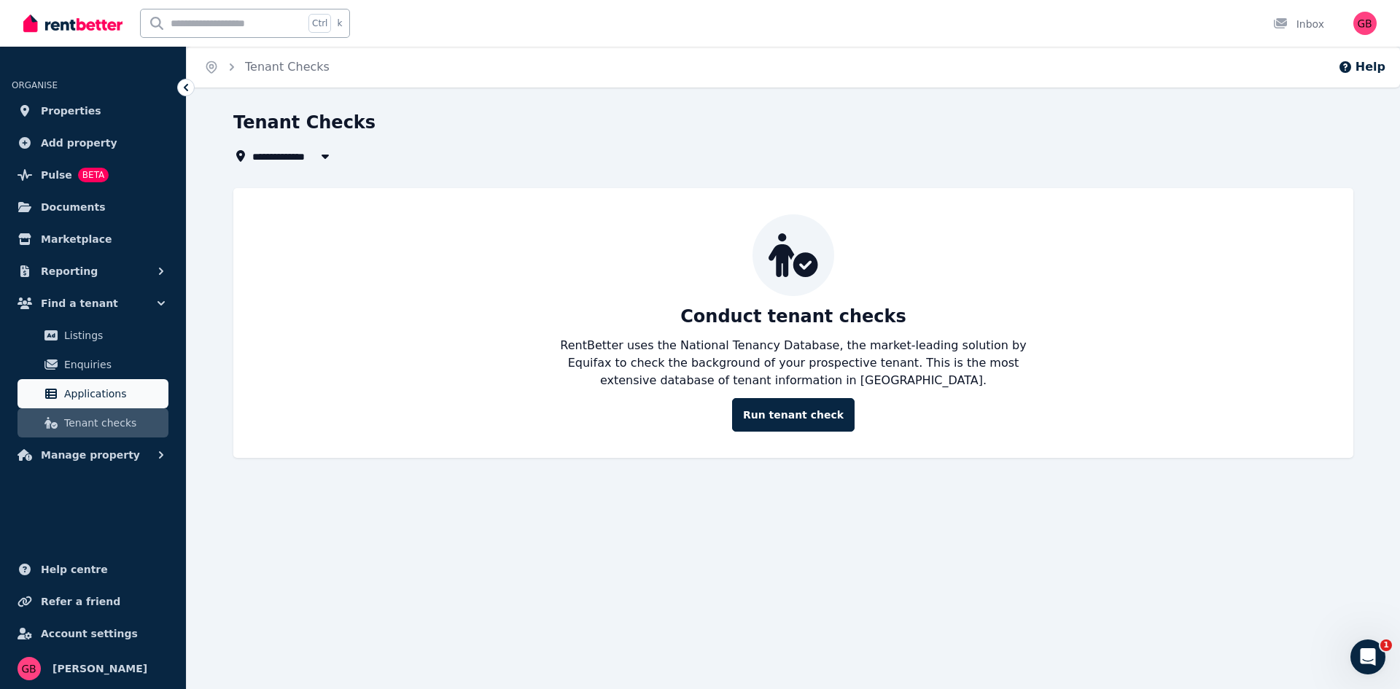
click at [109, 399] on span "Applications" at bounding box center [113, 394] width 98 height 18
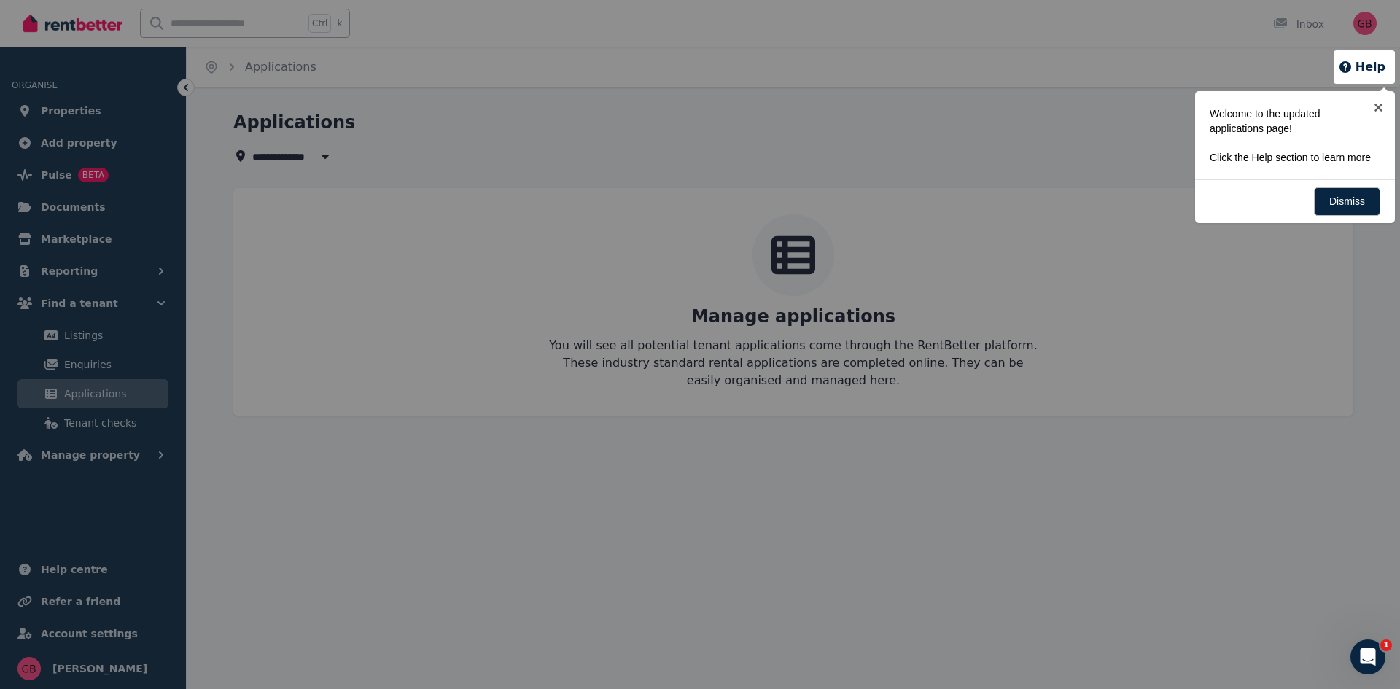
click at [102, 365] on div at bounding box center [700, 344] width 1400 height 689
click at [1384, 105] on link "×" at bounding box center [1378, 107] width 33 height 33
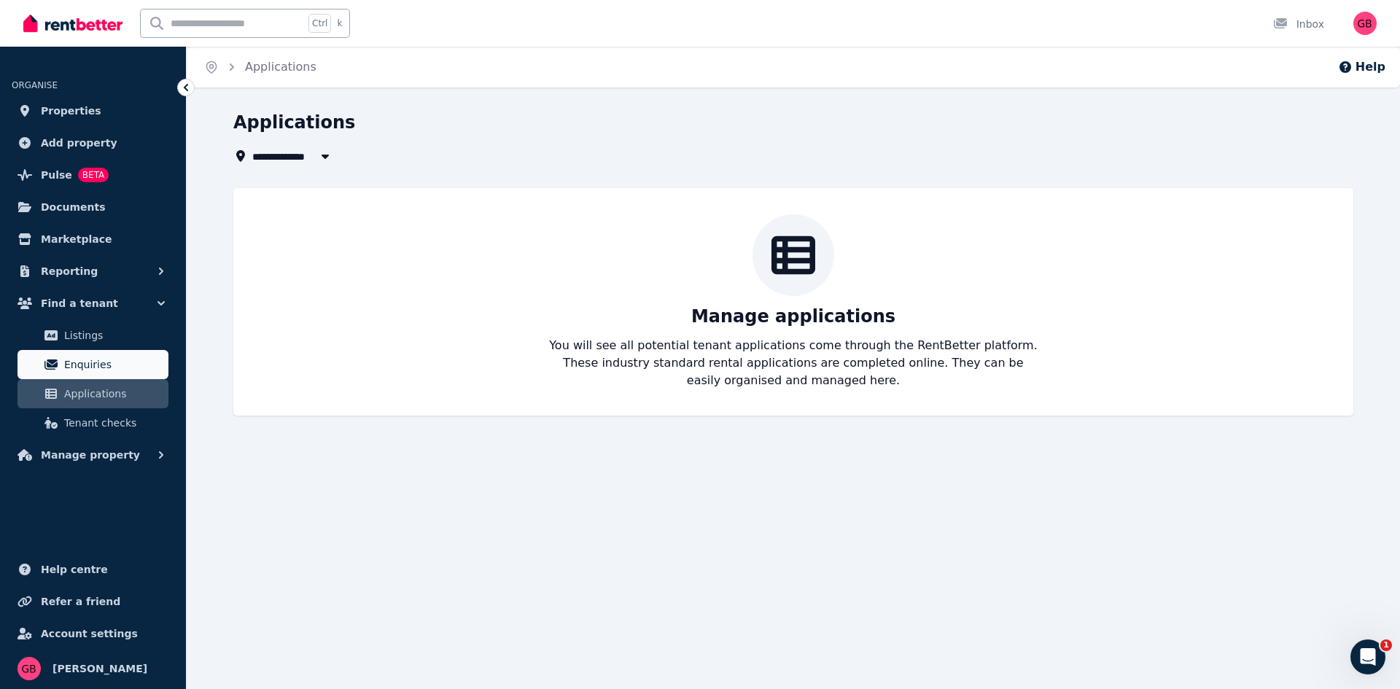
click at [130, 363] on span "Enquiries" at bounding box center [113, 365] width 98 height 18
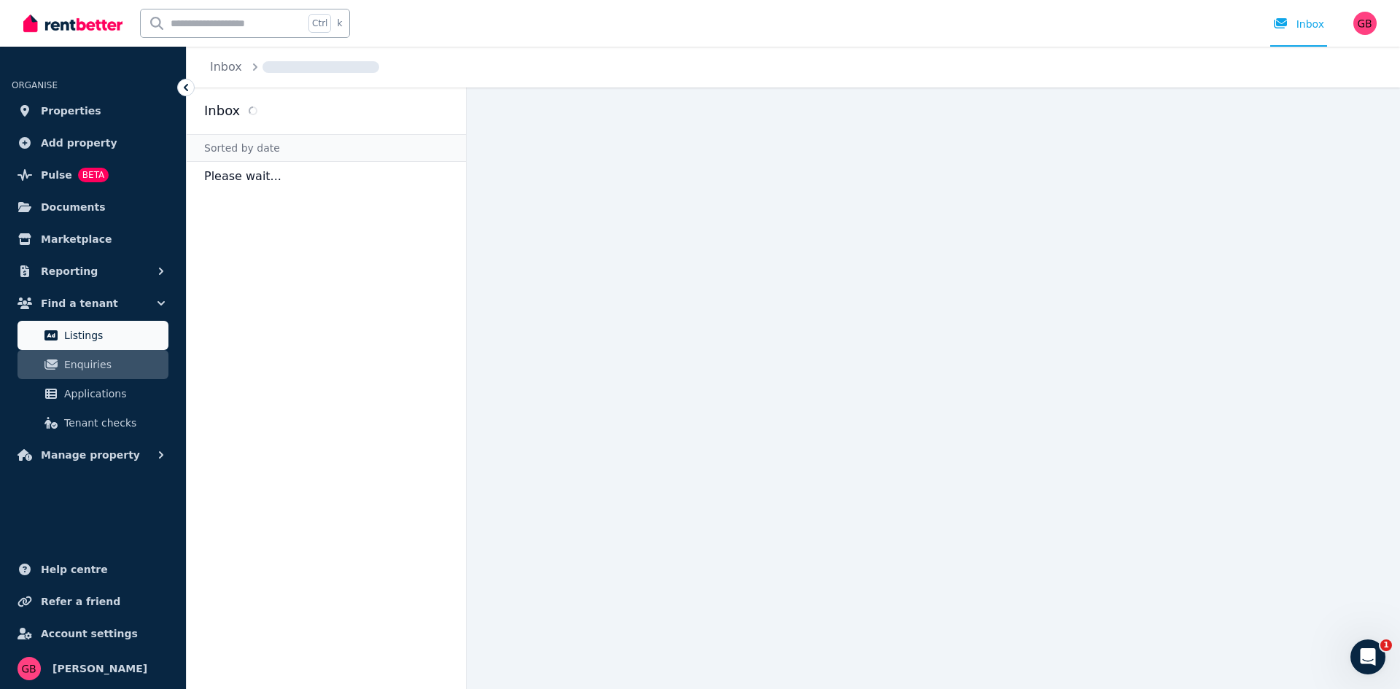
click at [125, 328] on span "Listings" at bounding box center [113, 336] width 98 height 18
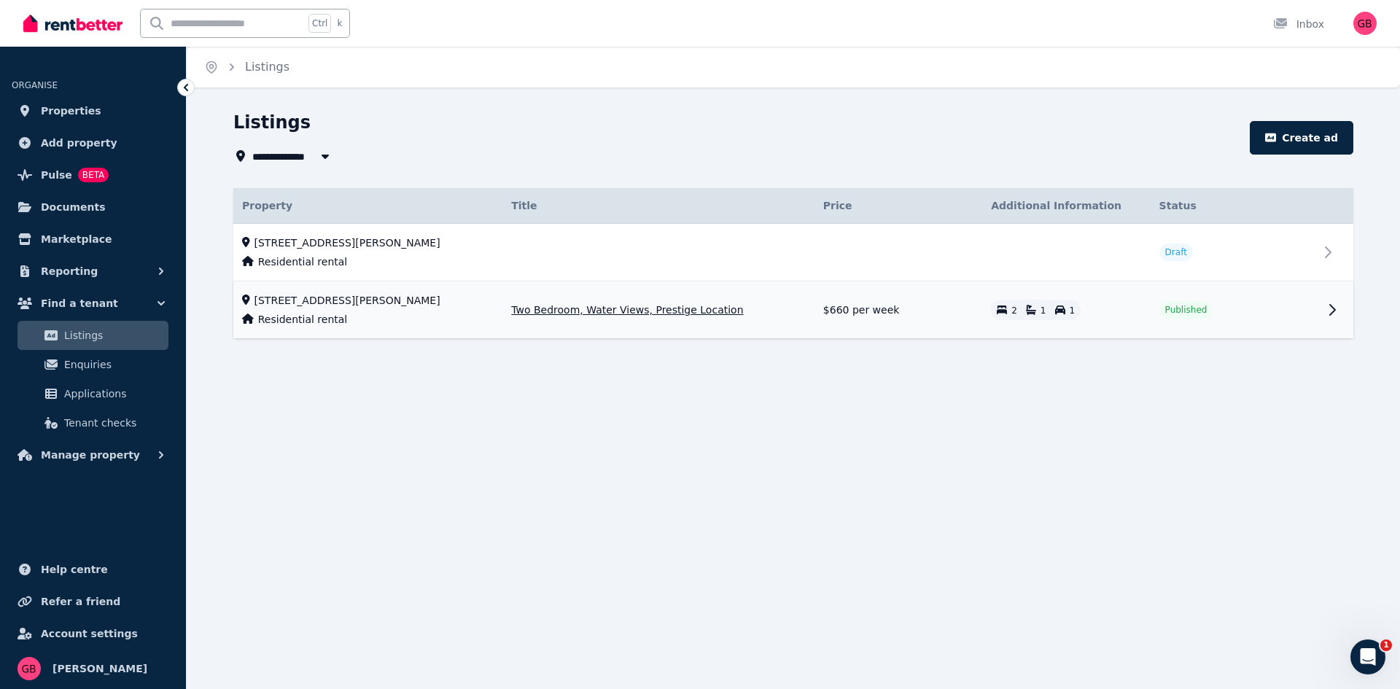
click at [1327, 321] on td at bounding box center [1336, 310] width 35 height 58
select select "**********"
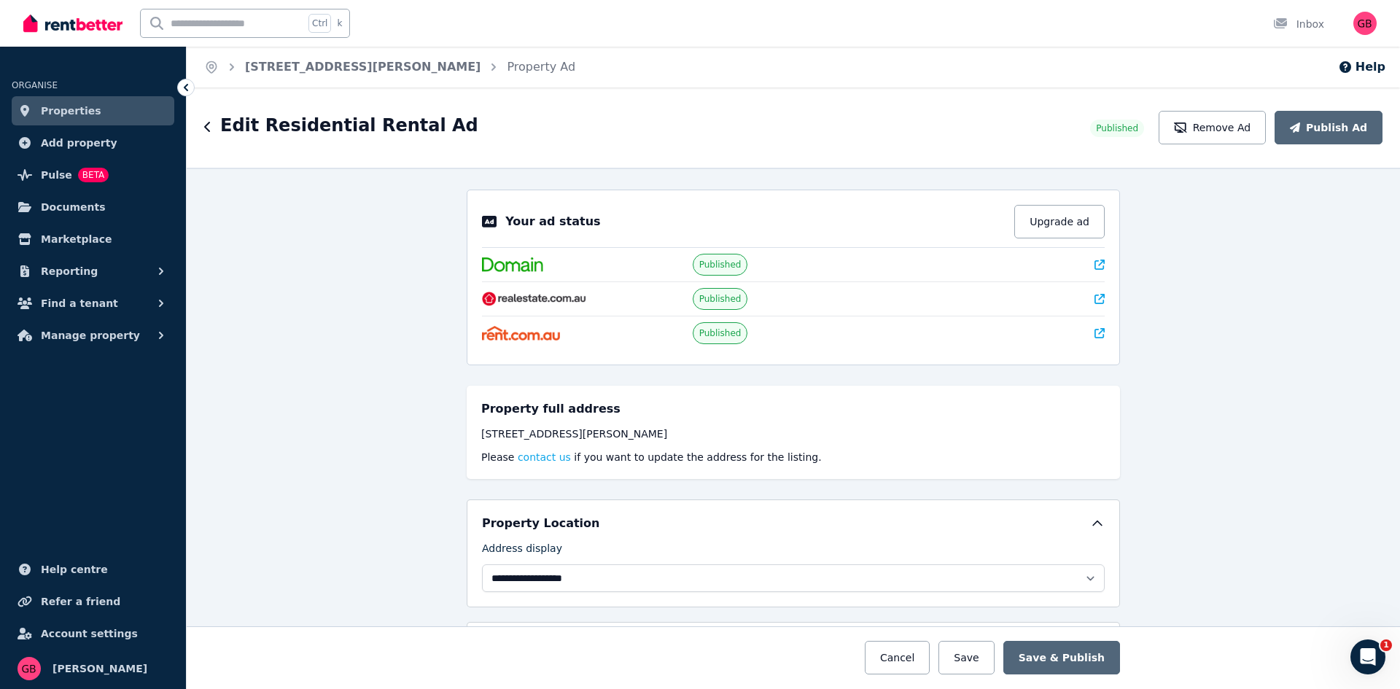
click at [1130, 233] on div "**********" at bounding box center [794, 428] width 1214 height 521
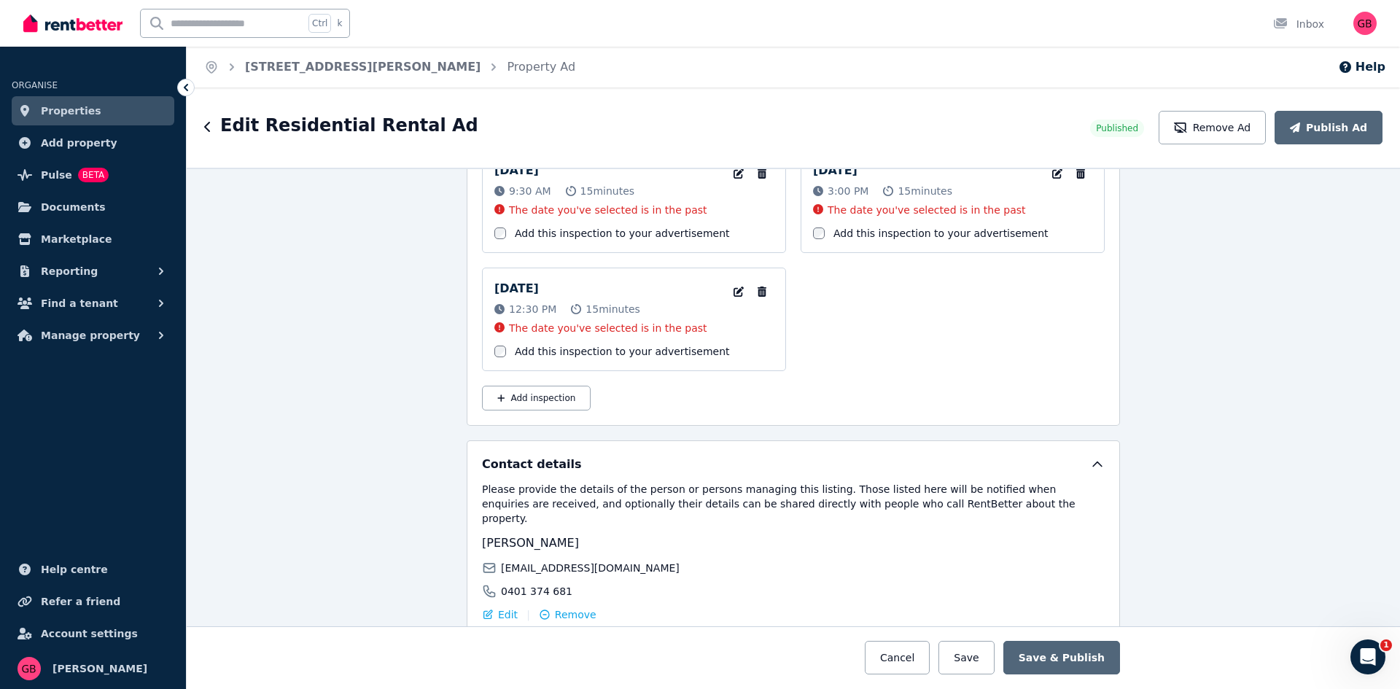
scroll to position [2351, 0]
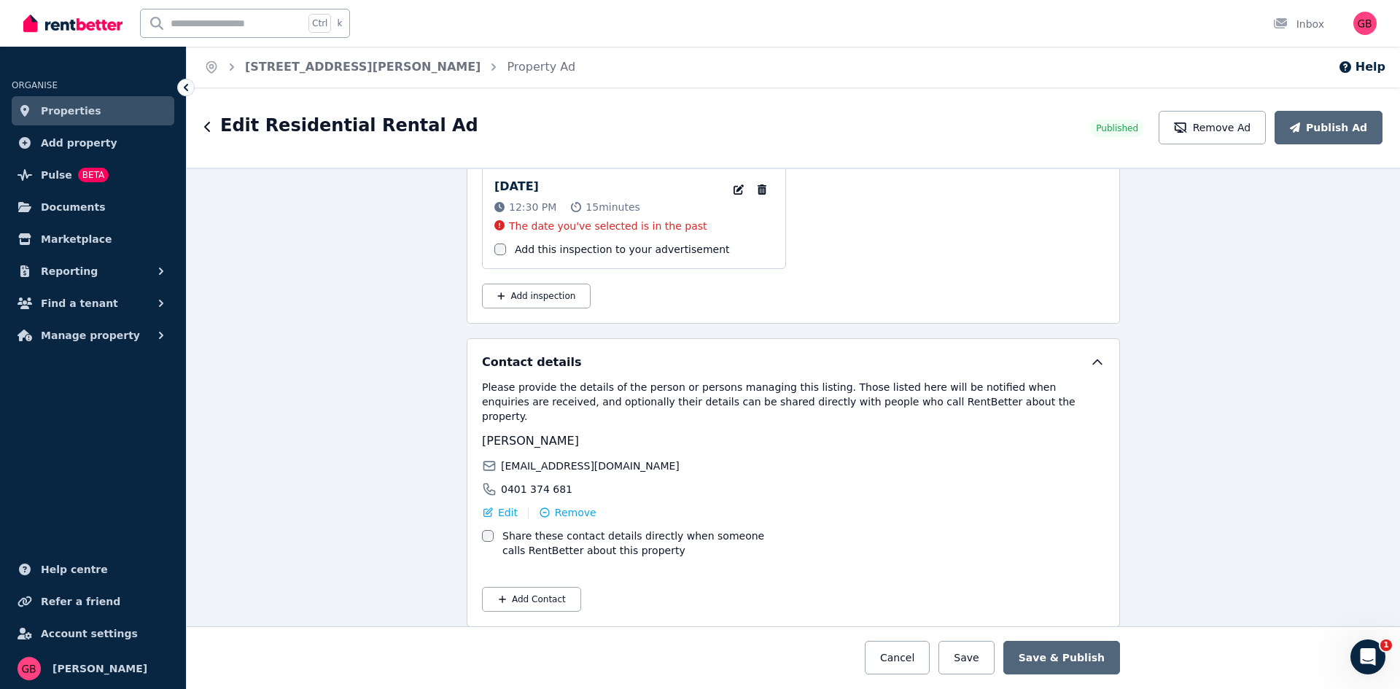
click at [1160, 317] on div "**********" at bounding box center [794, 428] width 1214 height 521
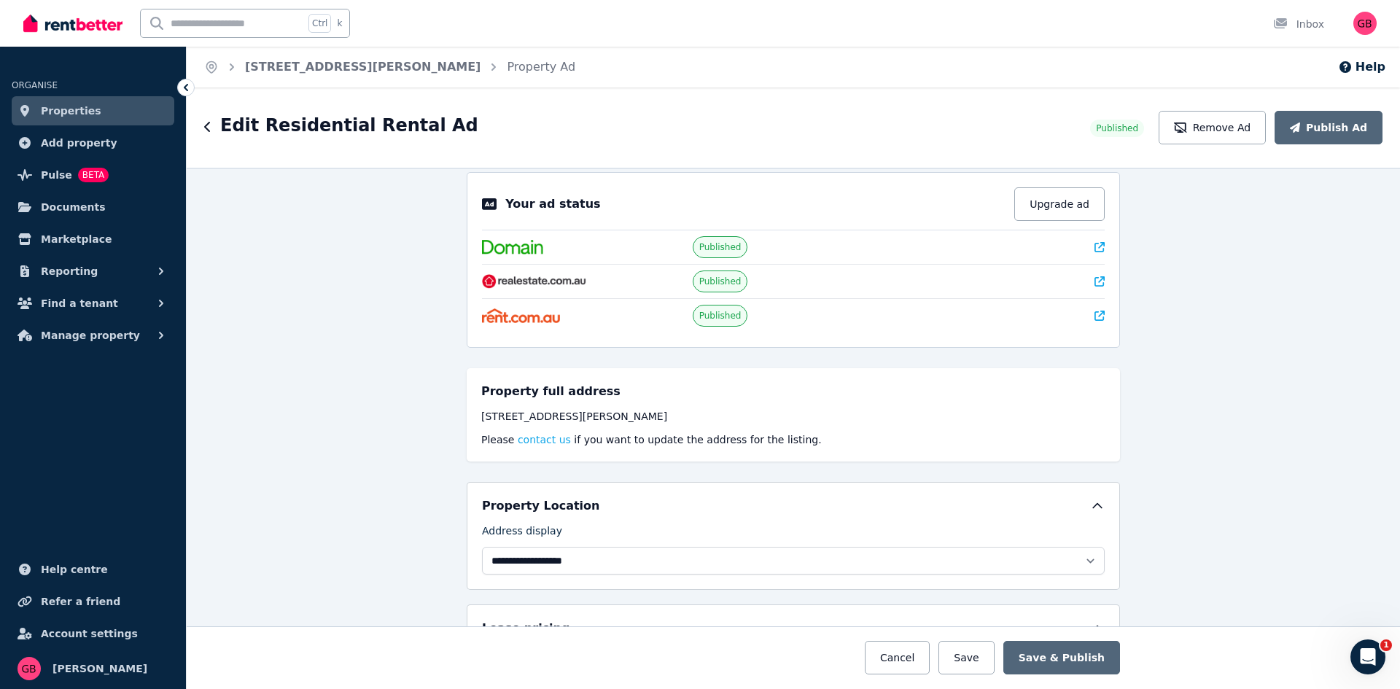
scroll to position [0, 0]
